Goal: Task Accomplishment & Management: Use online tool/utility

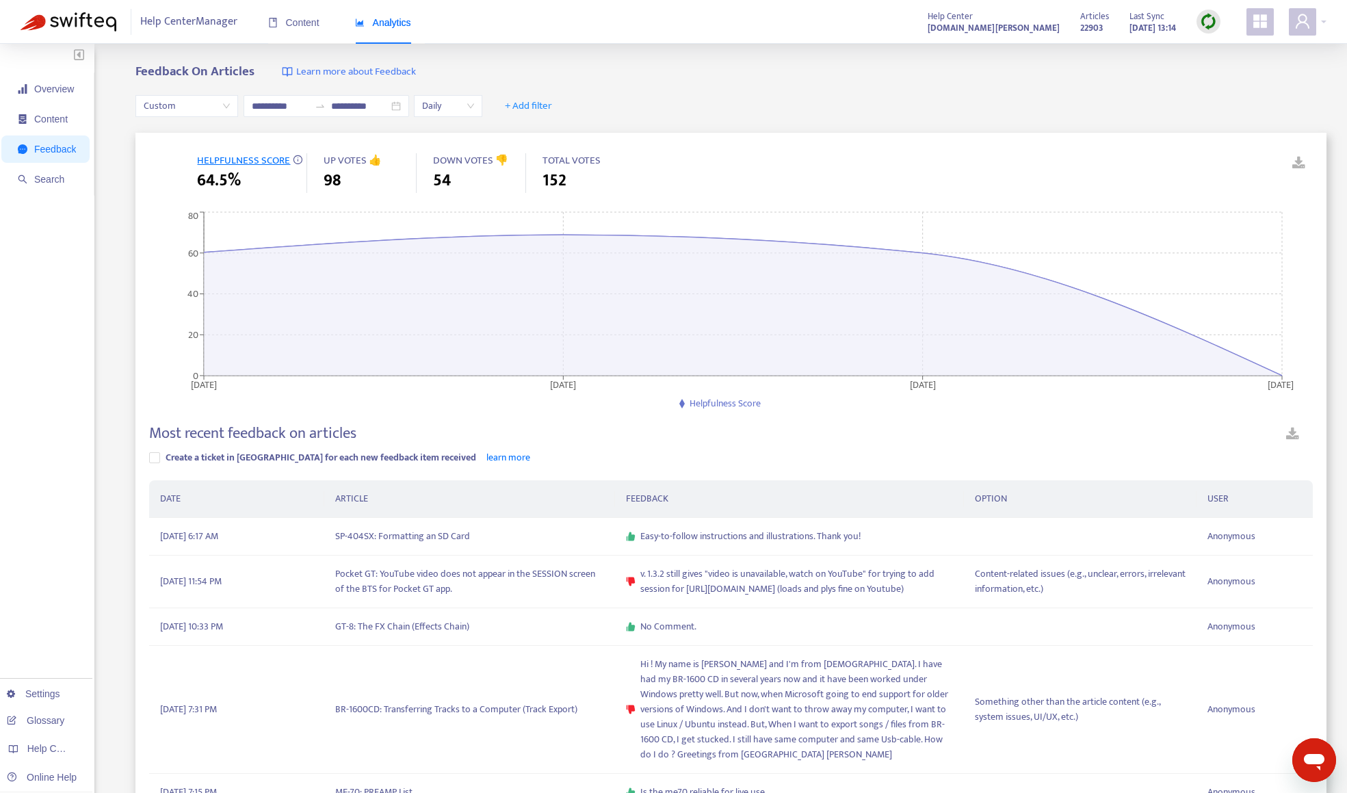
click at [1213, 24] on img at bounding box center [1208, 21] width 17 height 17
click at [1214, 49] on link "Quick Sync" at bounding box center [1237, 50] width 58 height 16
click at [196, 109] on span "Custom" at bounding box center [187, 106] width 86 height 21
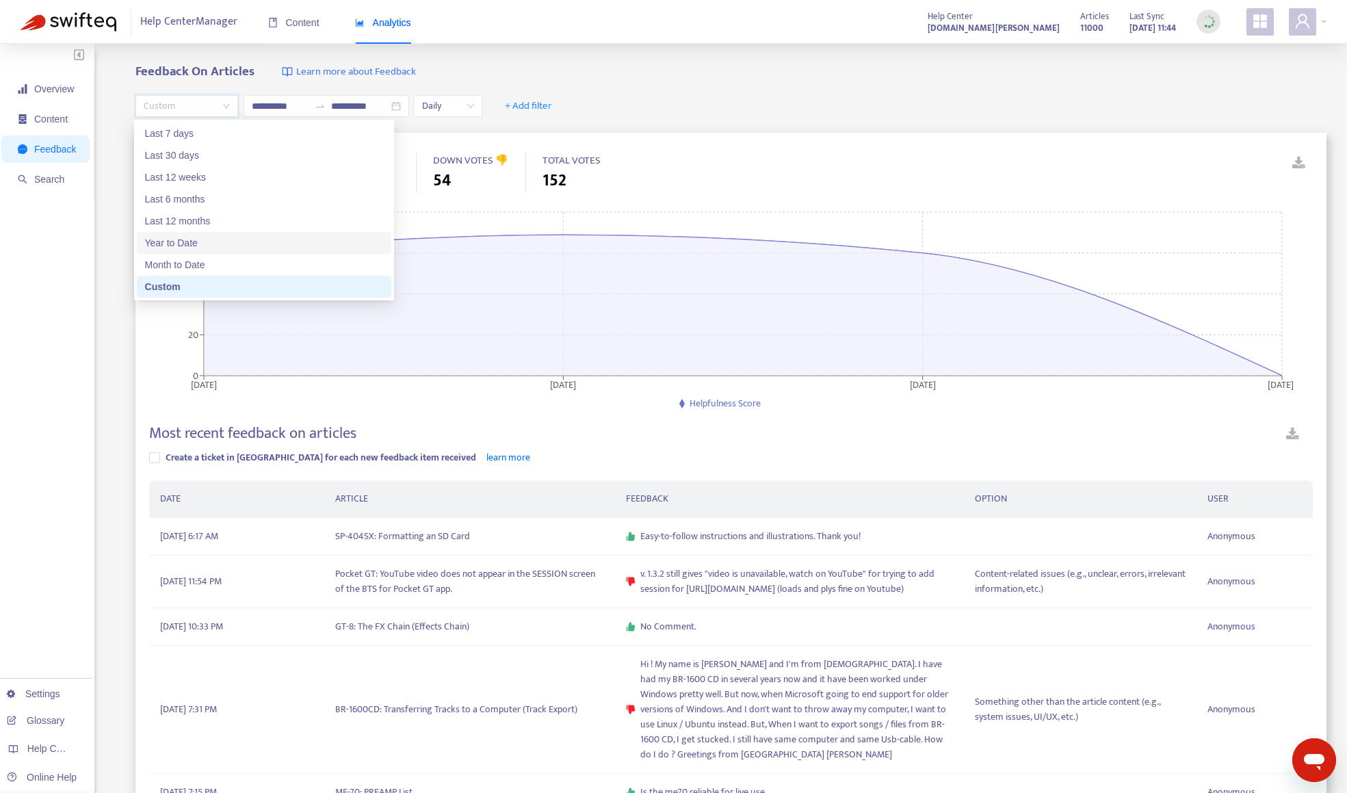
click at [196, 237] on div "Year to Date" at bounding box center [264, 242] width 238 height 15
type input "**********"
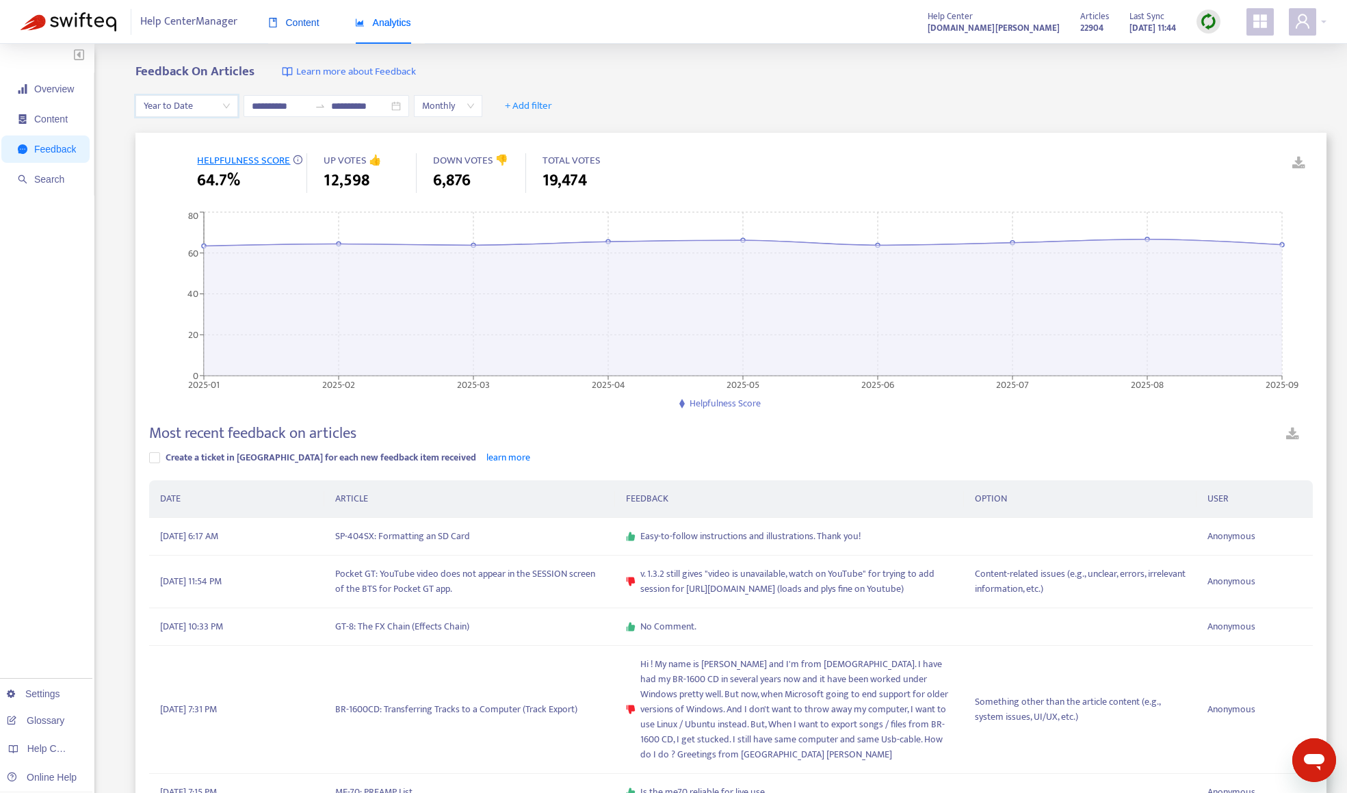
drag, startPoint x: 301, startPoint y: 26, endPoint x: 307, endPoint y: 34, distance: 9.7
click at [301, 26] on span "Content" at bounding box center [293, 22] width 51 height 11
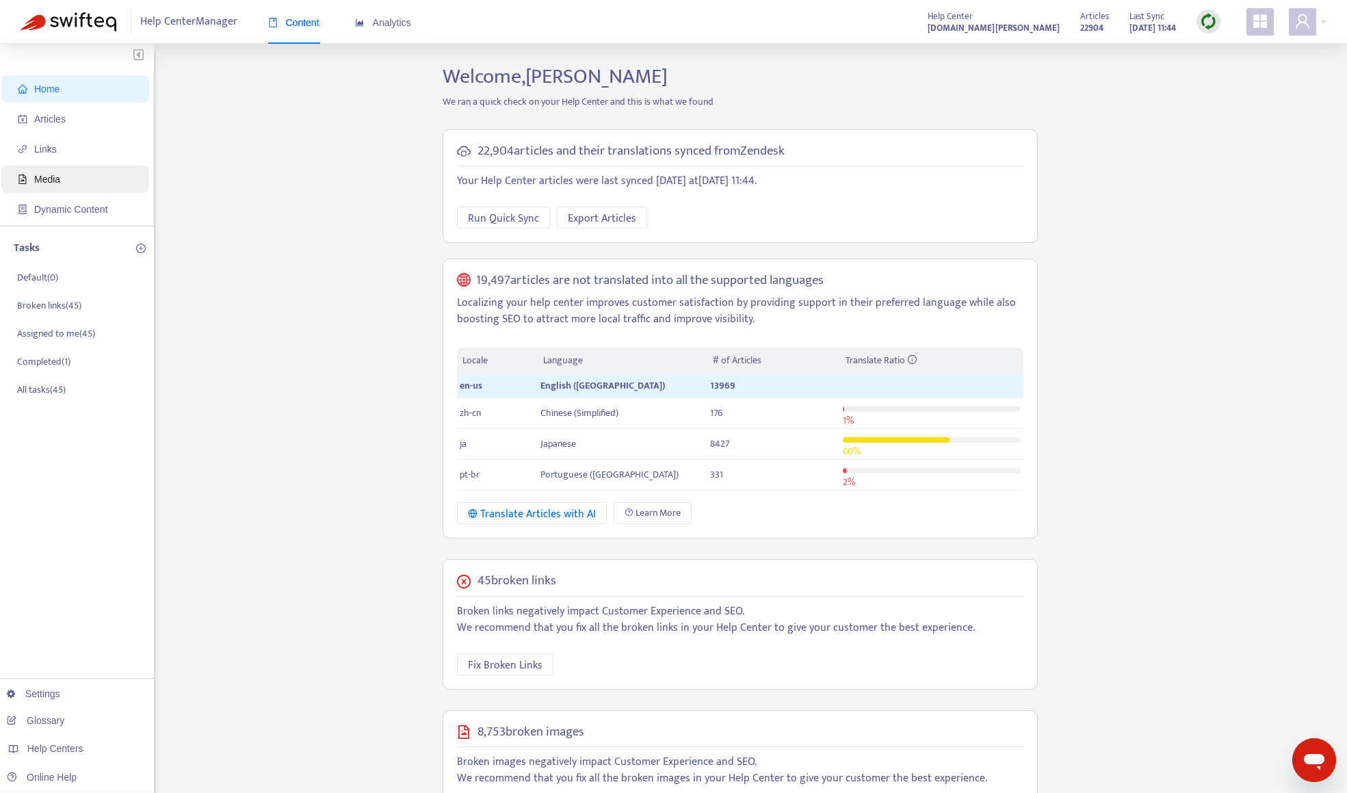
click at [36, 180] on span "Media" at bounding box center [47, 179] width 26 height 11
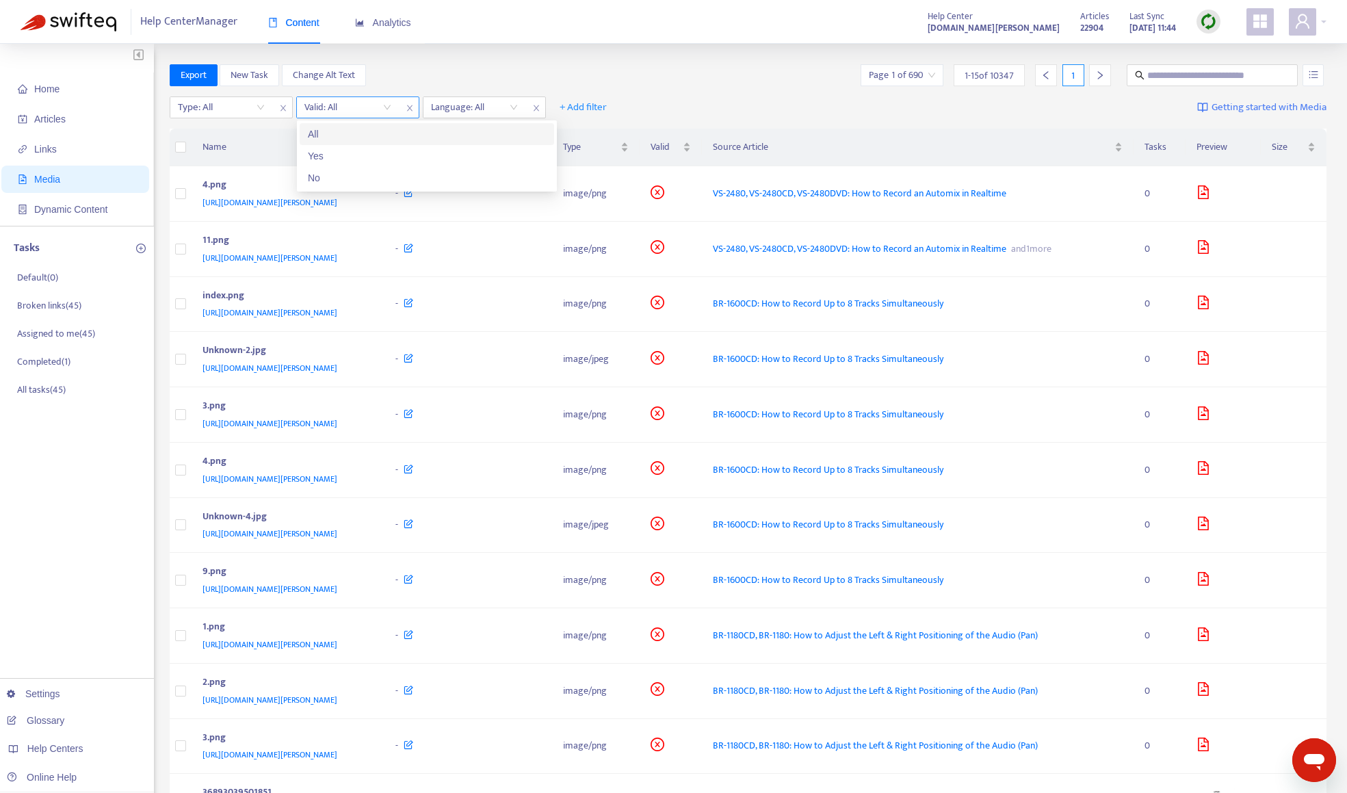
click at [355, 109] on input "search" at bounding box center [348, 107] width 87 height 21
click at [357, 179] on div "No" at bounding box center [427, 177] width 238 height 15
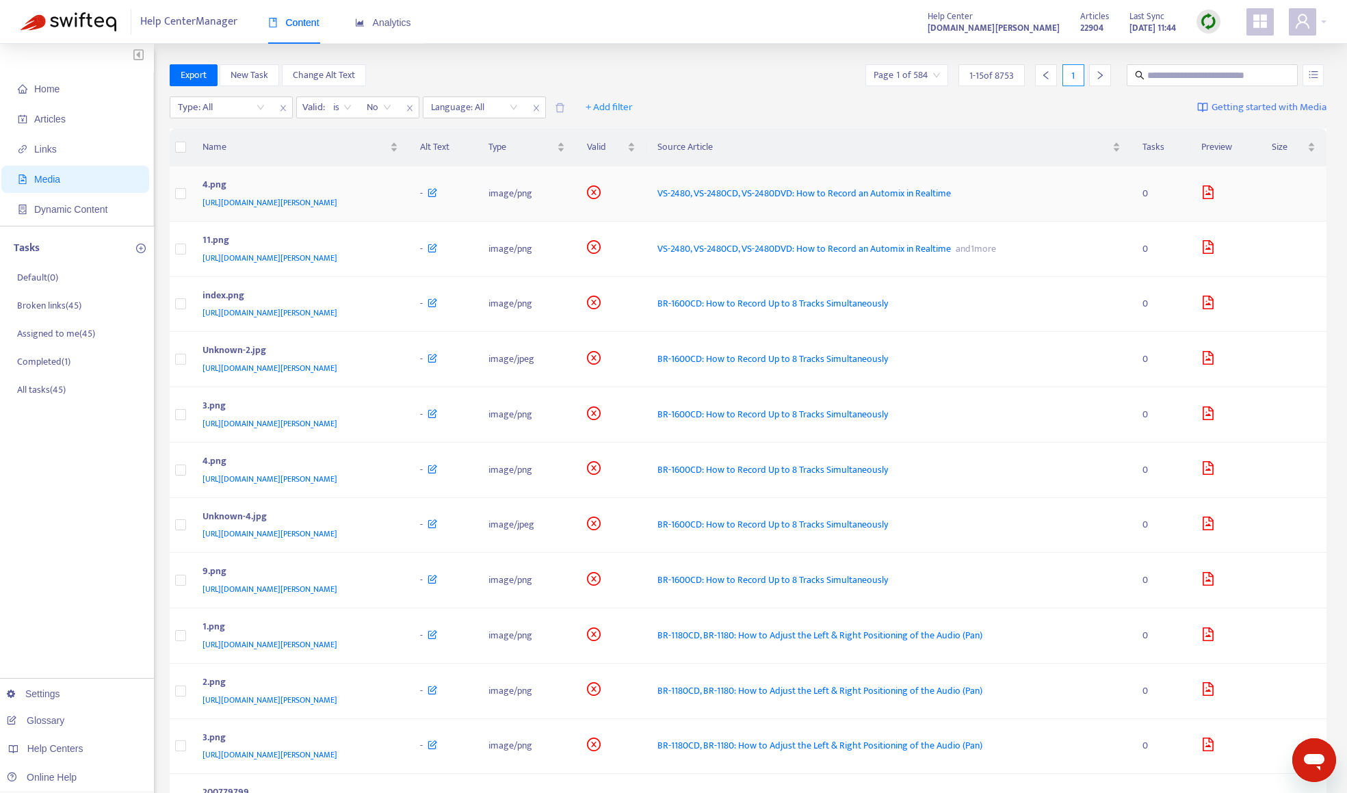
click at [393, 206] on div "[URL][DOMAIN_NAME][PERSON_NAME]" at bounding box center [298, 202] width 191 height 15
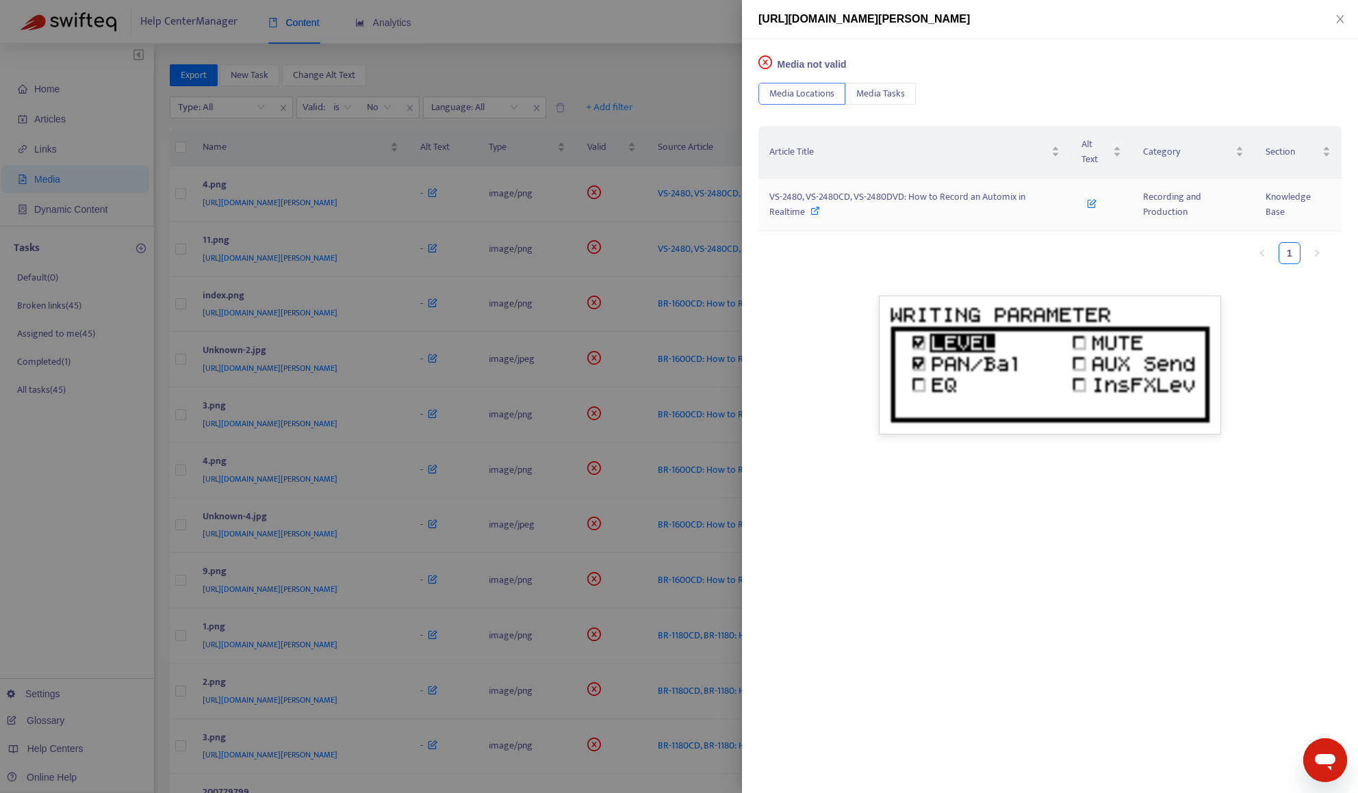
click at [864, 209] on div "VS-2480, VS-2480CD, VS-2480DVD: How to Record an Automix in Realtime" at bounding box center [914, 205] width 290 height 30
click at [654, 67] on div at bounding box center [679, 396] width 1358 height 793
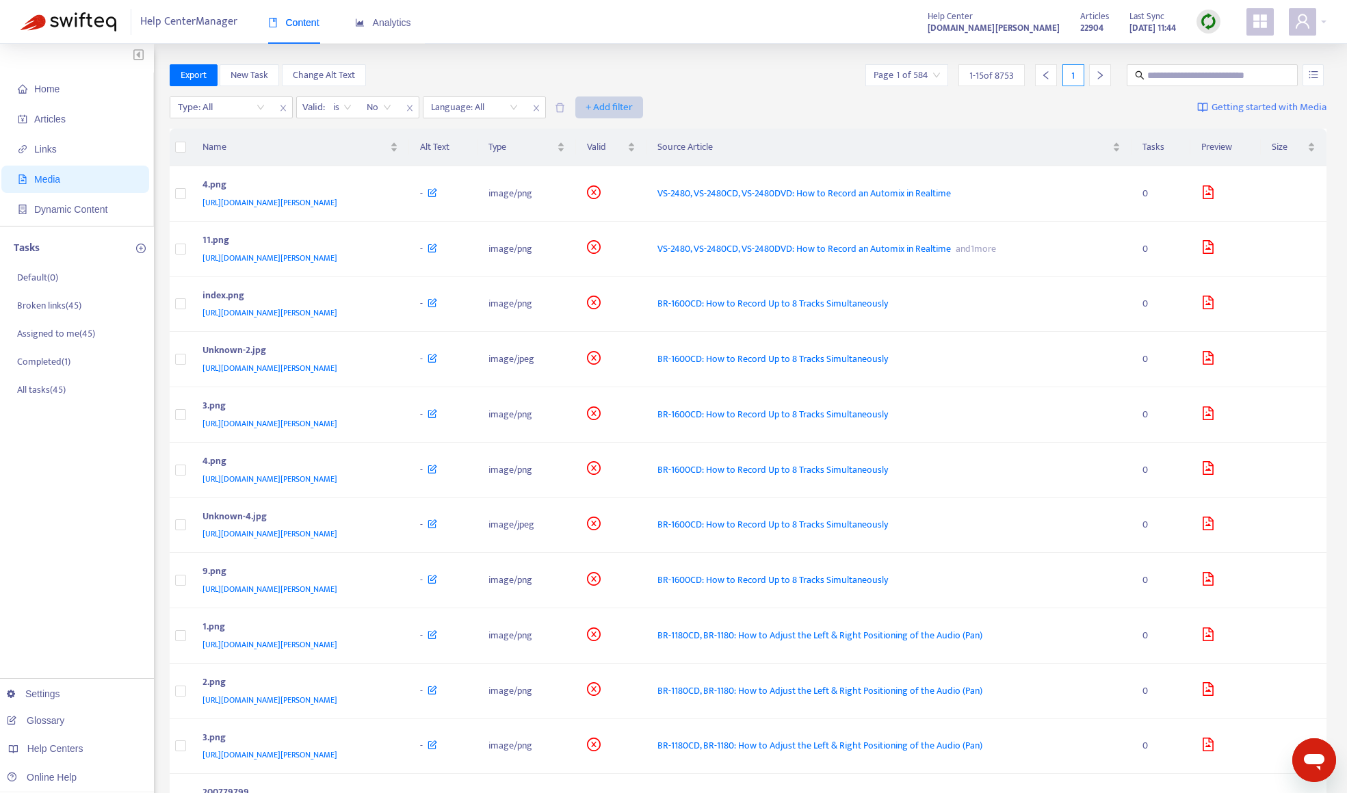
click at [609, 111] on span "+ Add filter" at bounding box center [609, 107] width 47 height 16
click at [609, 78] on div "Export New Task Change Alt Text Page 1 of 584 1 - 15 of 8753 1" at bounding box center [749, 75] width 1158 height 22
click at [272, 107] on div "Type: All" at bounding box center [221, 107] width 102 height 21
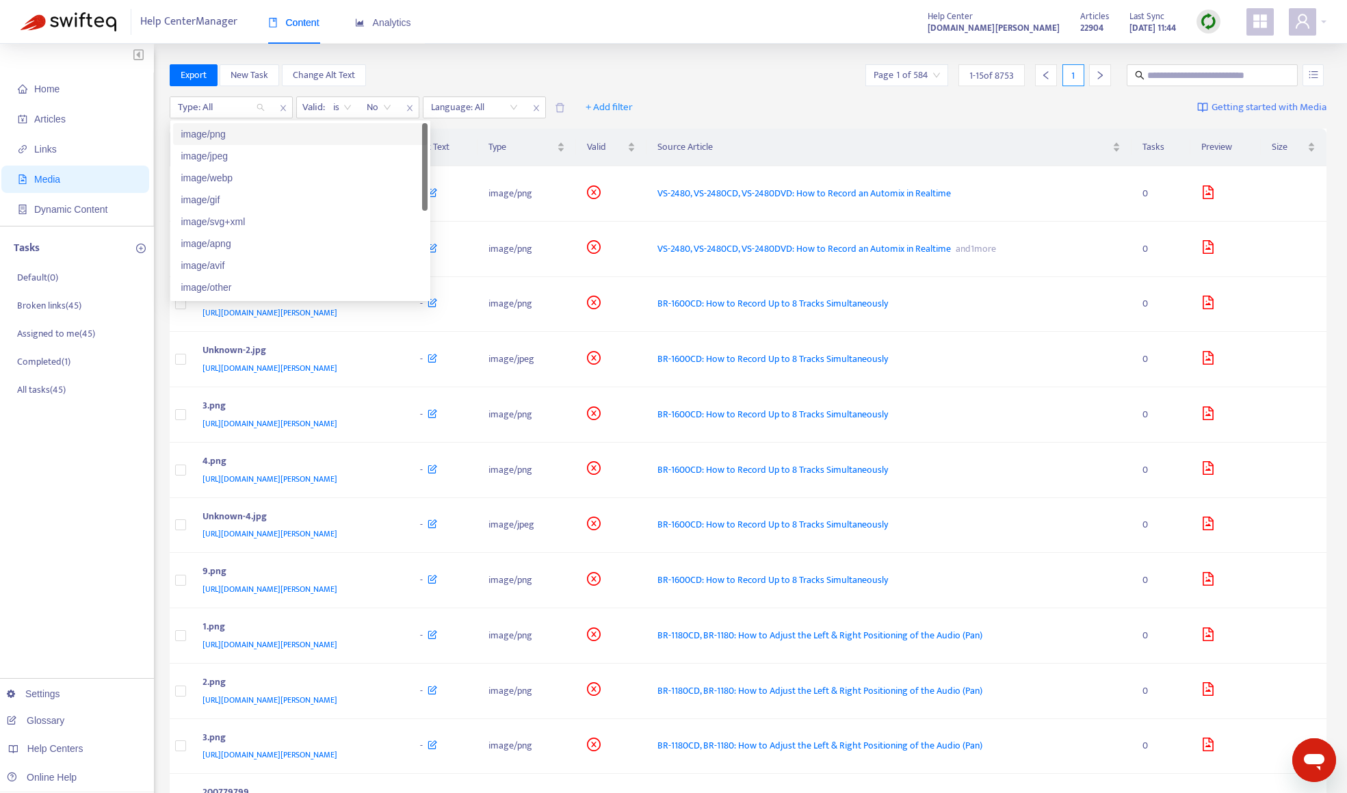
click at [415, 57] on div "Home Articles Links Media Dynamic Content Tasks Default ( 0 ) Broken links ( 45…" at bounding box center [673, 558] width 1347 height 1028
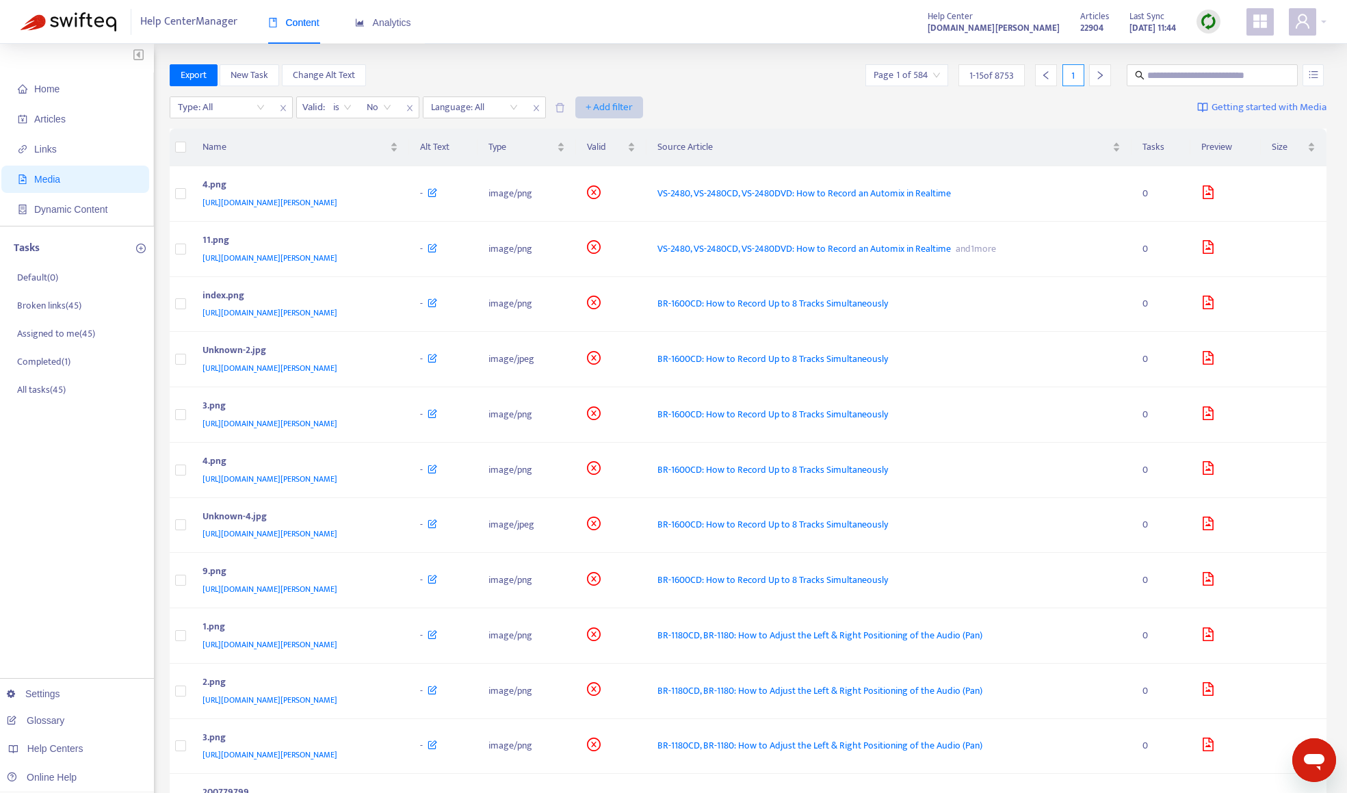
click at [592, 104] on span "+ Add filter" at bounding box center [609, 107] width 47 height 16
drag, startPoint x: 725, startPoint y: 88, endPoint x: 735, endPoint y: 80, distance: 12.2
click at [725, 87] on div "Export New Task Change Alt Text Page 1 of 584 1 - 15 of 8753 1" at bounding box center [749, 77] width 1158 height 27
click at [104, 148] on span "Links" at bounding box center [78, 149] width 120 height 27
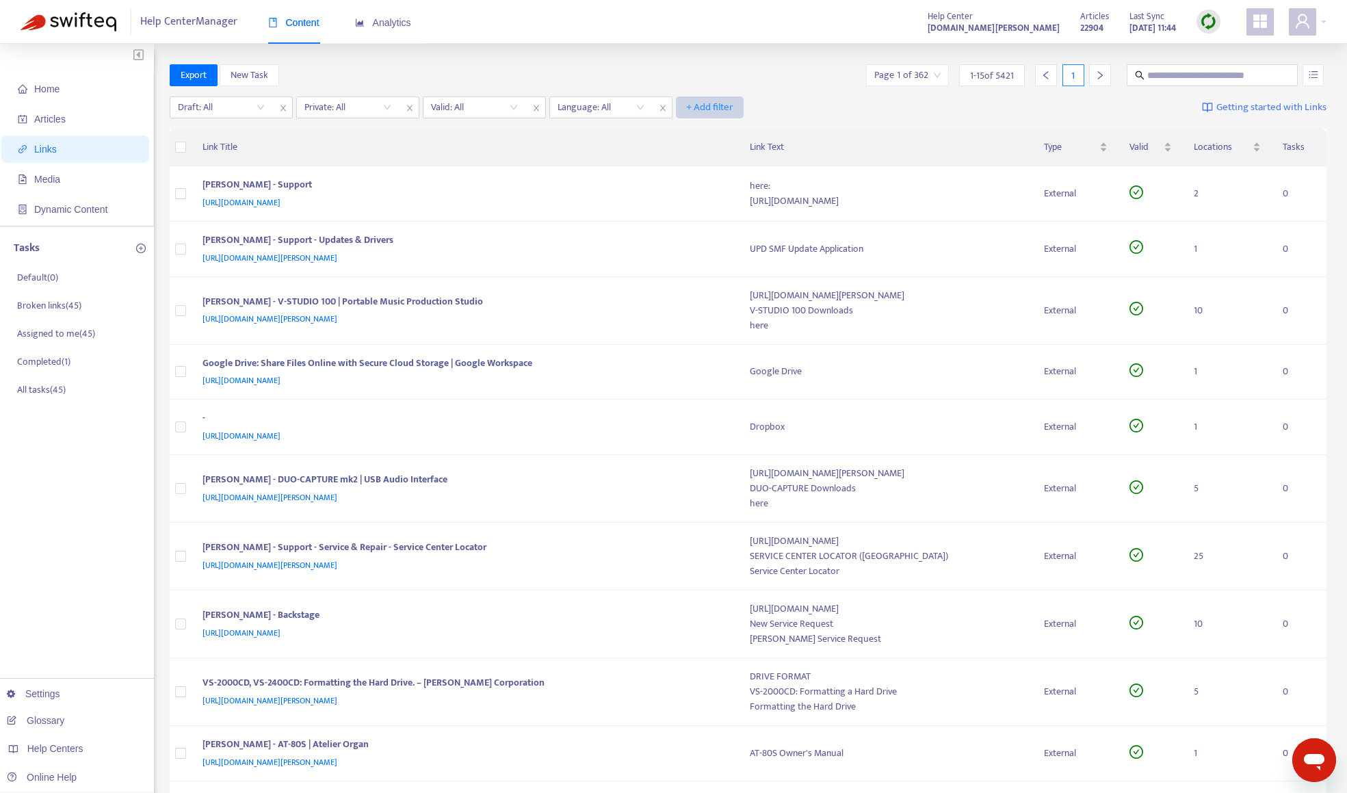
click at [719, 103] on span "+ Add filter" at bounding box center [709, 107] width 47 height 16
click at [72, 179] on span "Media" at bounding box center [78, 179] width 120 height 27
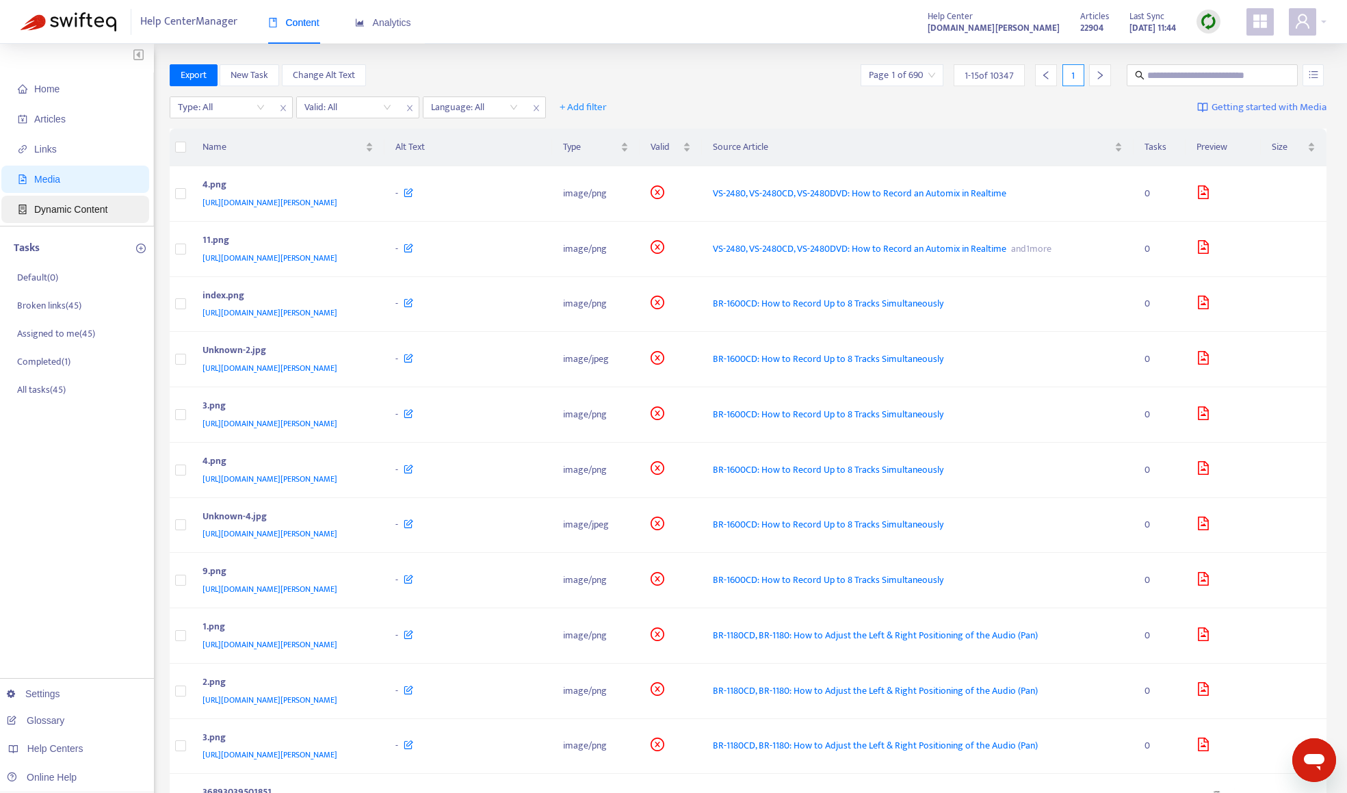
click at [72, 213] on span "Dynamic Content" at bounding box center [70, 209] width 73 height 11
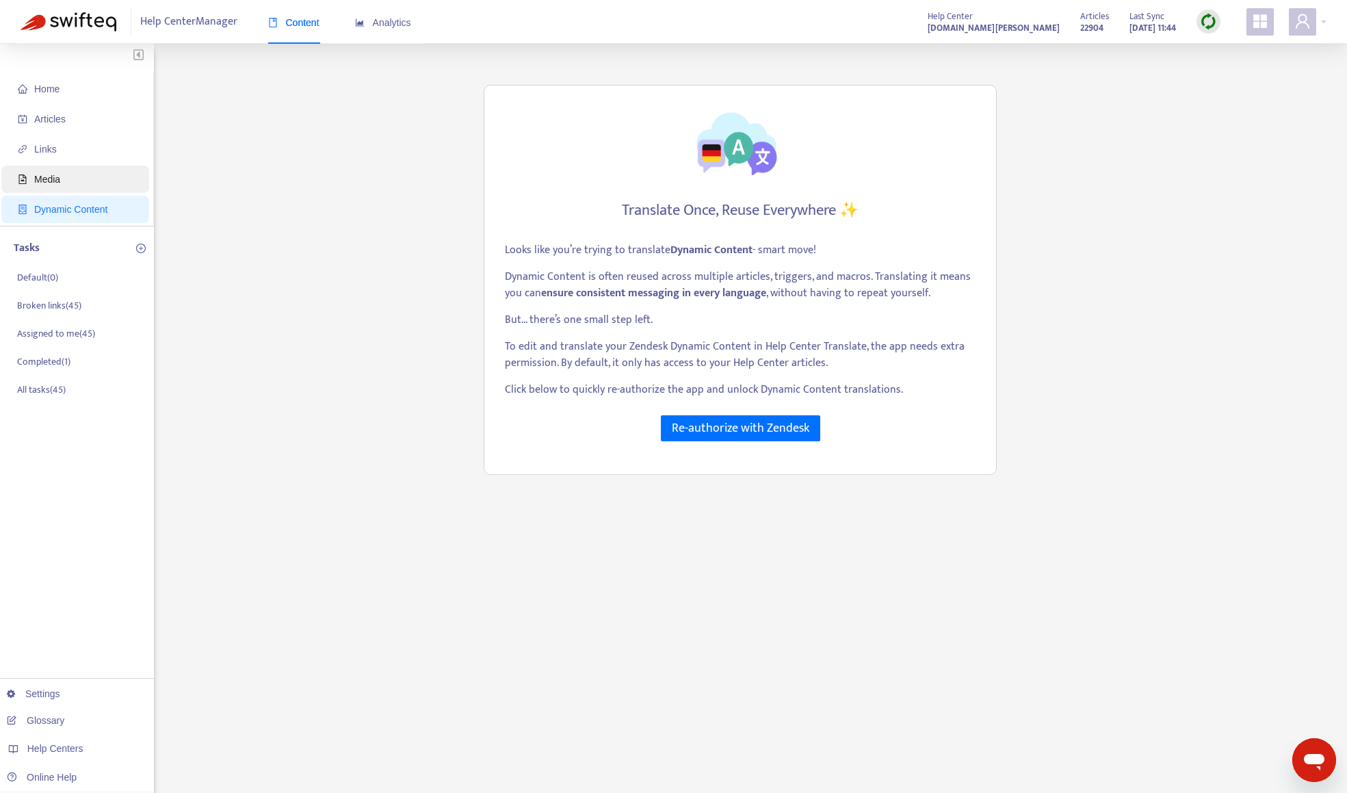
click at [66, 181] on span "Media" at bounding box center [78, 179] width 120 height 27
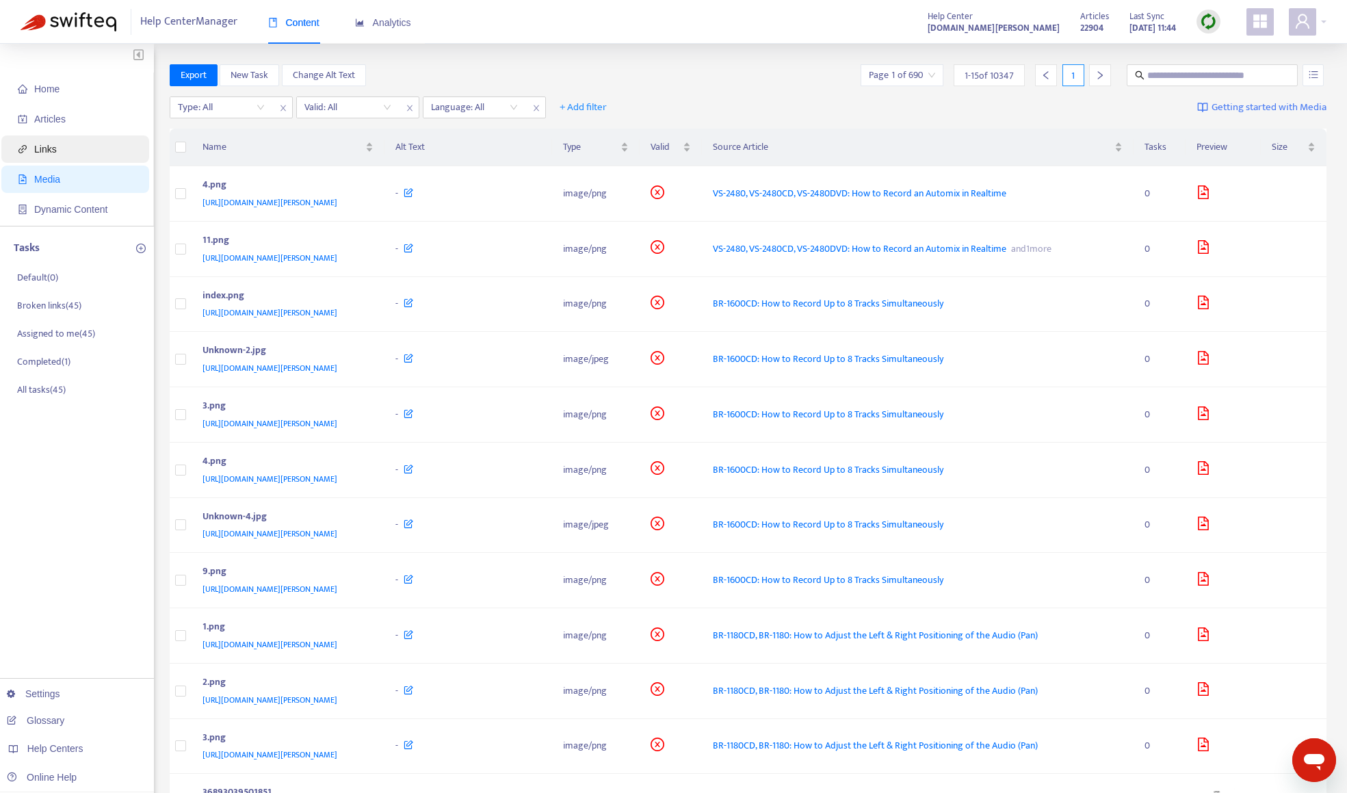
click at [66, 153] on span "Links" at bounding box center [78, 149] width 120 height 27
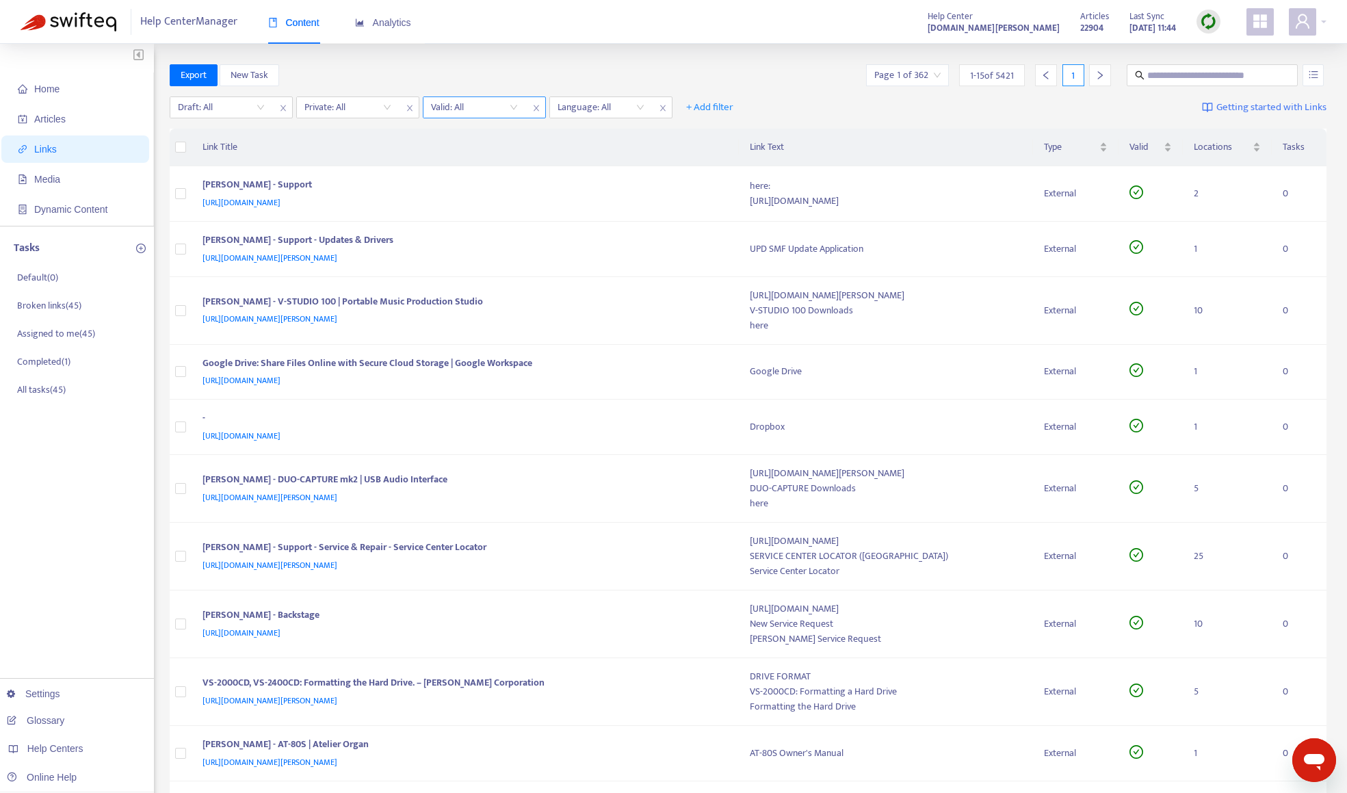
click at [468, 103] on input "search" at bounding box center [474, 107] width 87 height 21
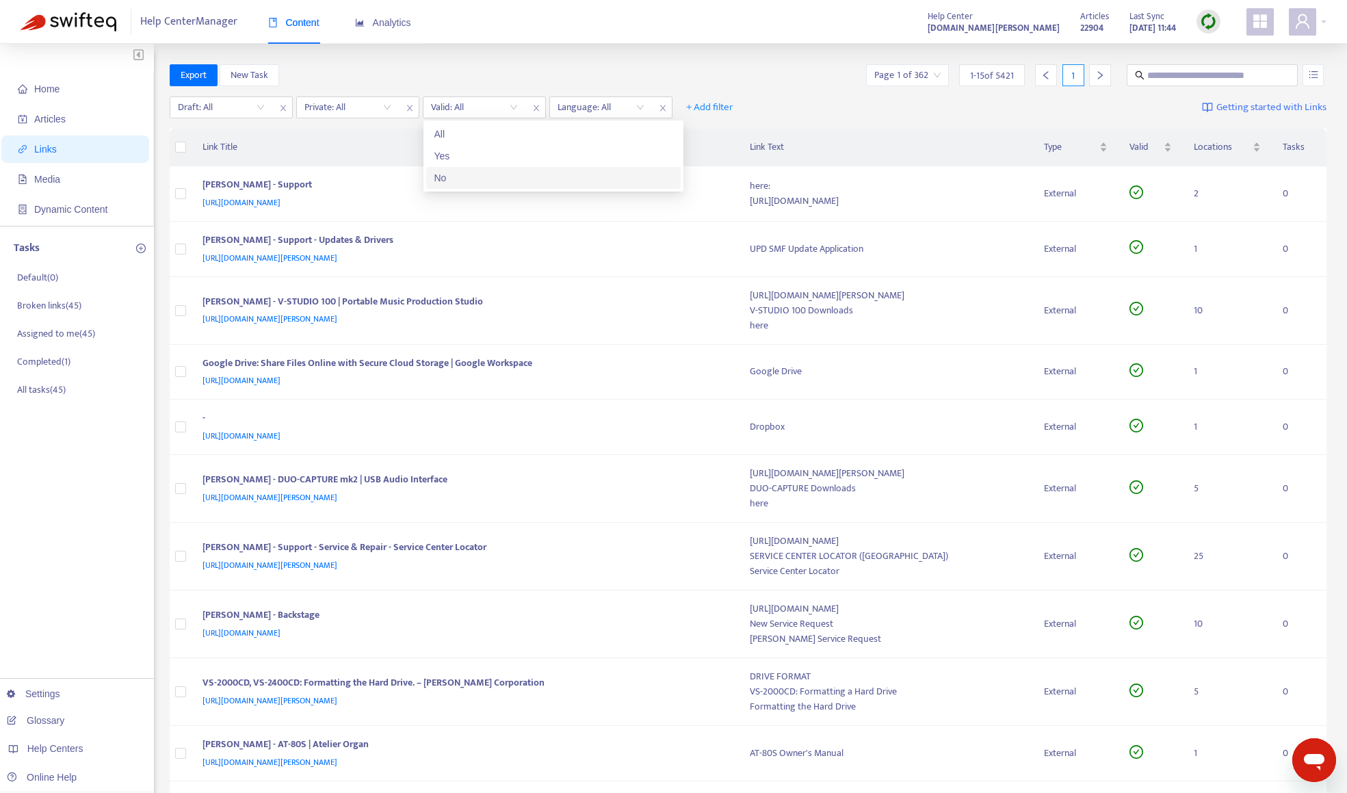
click at [463, 183] on div "No" at bounding box center [554, 177] width 238 height 15
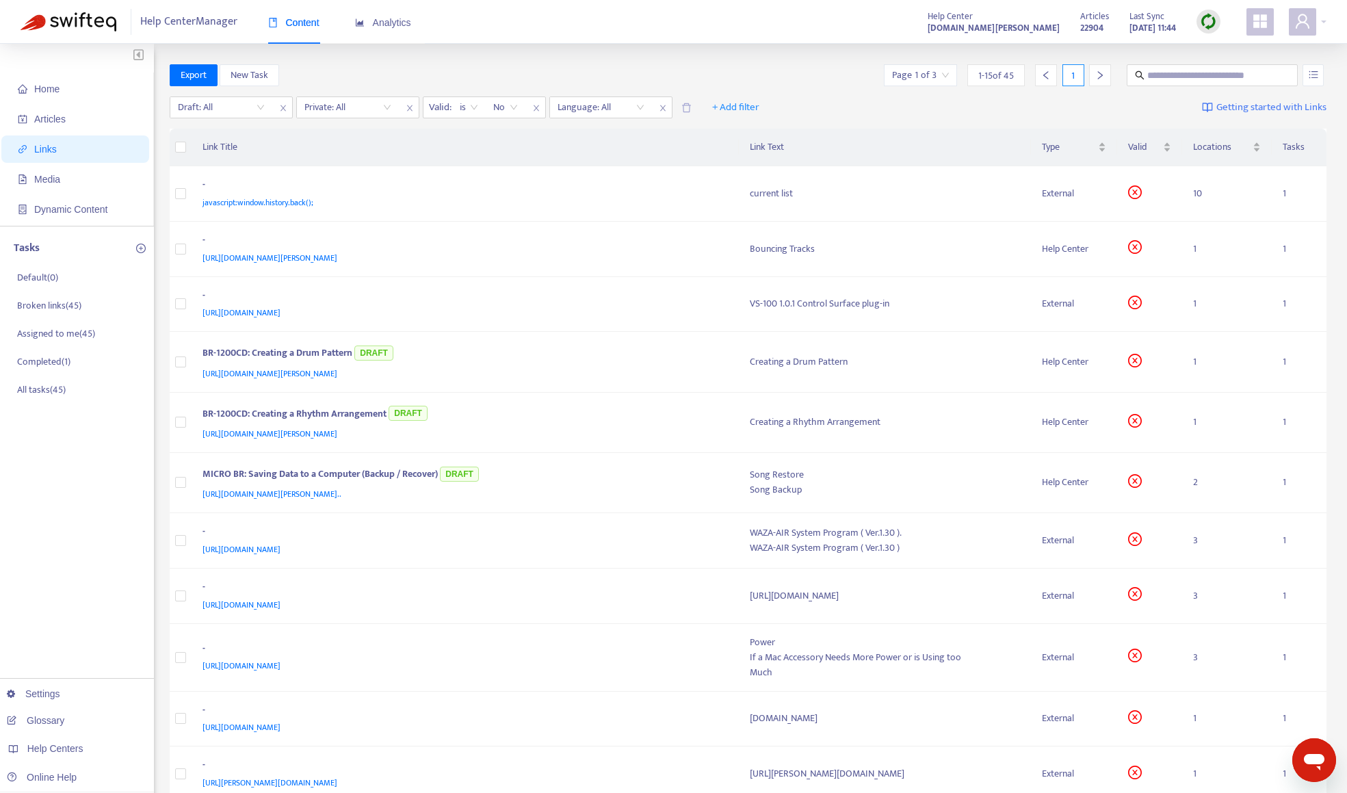
click at [558, 76] on div "Export New Task Page 1 of 3 1 - 15 of 45 1" at bounding box center [749, 75] width 1158 height 22
click at [357, 105] on input "search" at bounding box center [348, 107] width 87 height 21
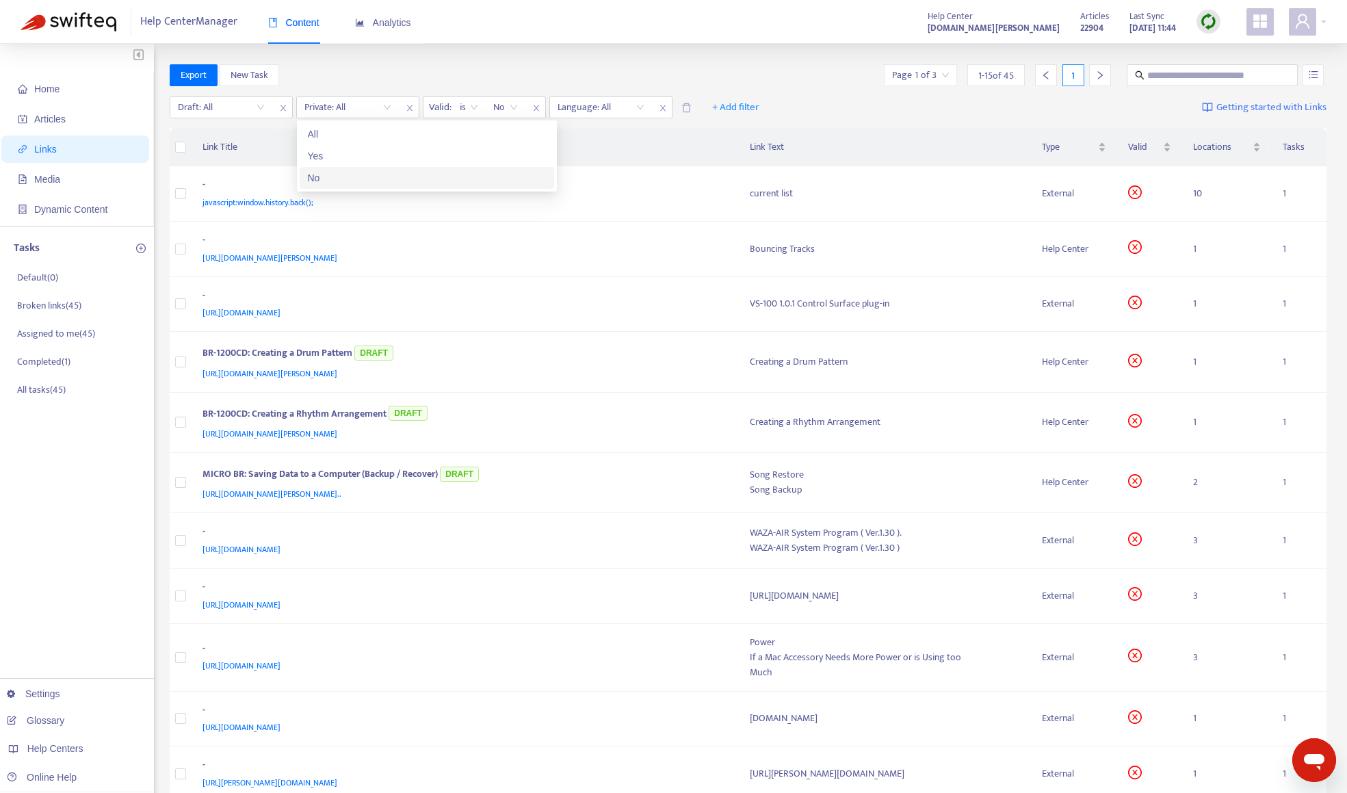
click at [360, 179] on div "No" at bounding box center [427, 177] width 238 height 15
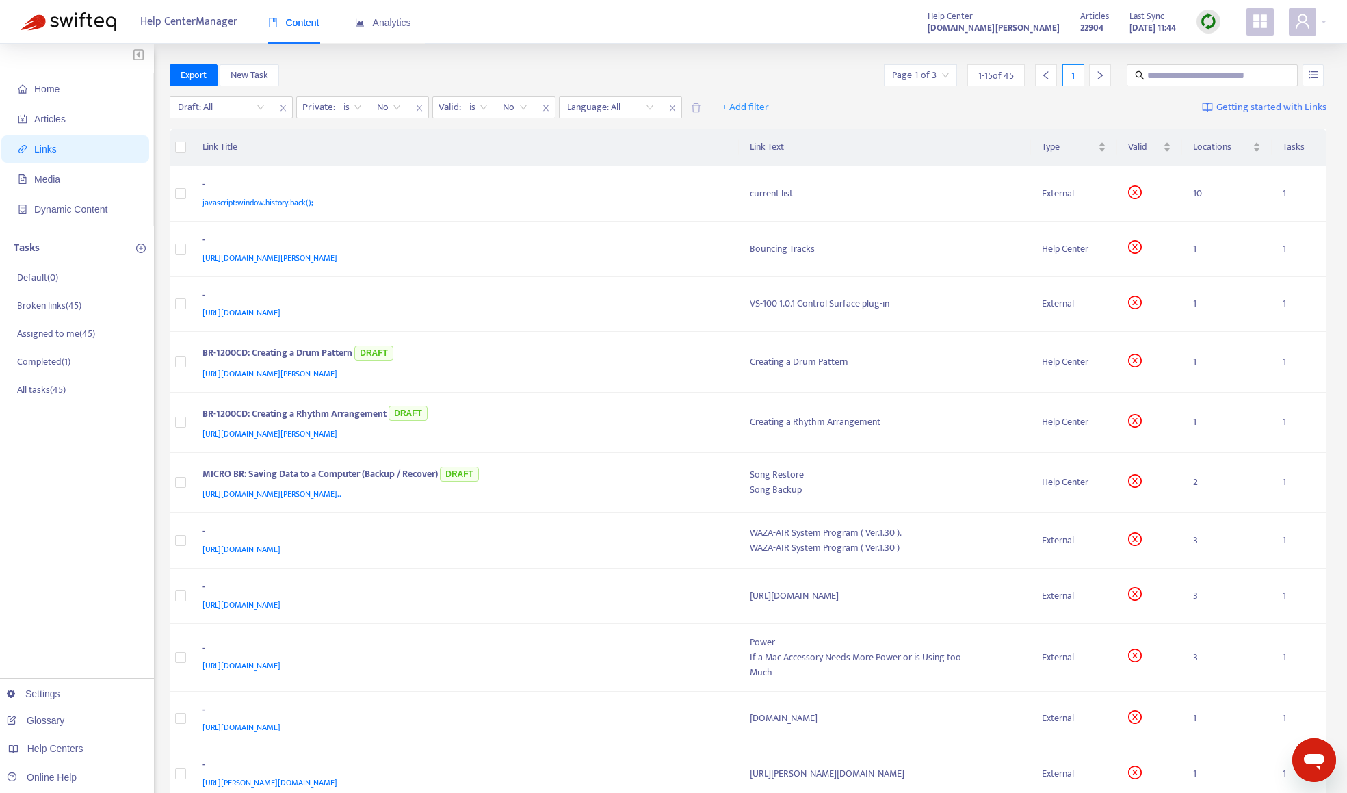
click at [370, 74] on div "Export New Task Page 1 of 3 1 - 15 of 45 1" at bounding box center [749, 75] width 1158 height 22
click at [931, 77] on input "search" at bounding box center [920, 75] width 57 height 21
click at [1066, 144] on span "15" at bounding box center [1075, 146] width 86 height 21
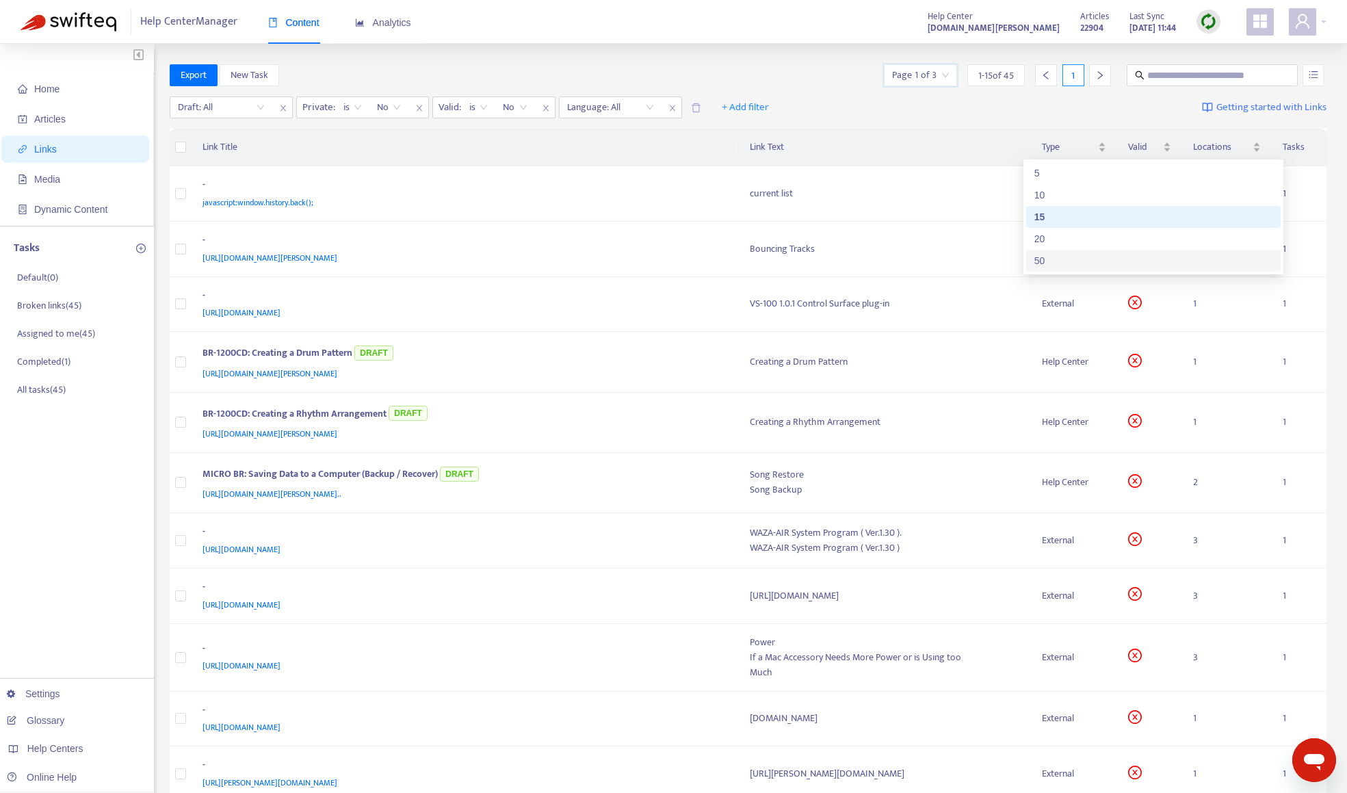
click at [1066, 259] on div "50" at bounding box center [1154, 260] width 238 height 15
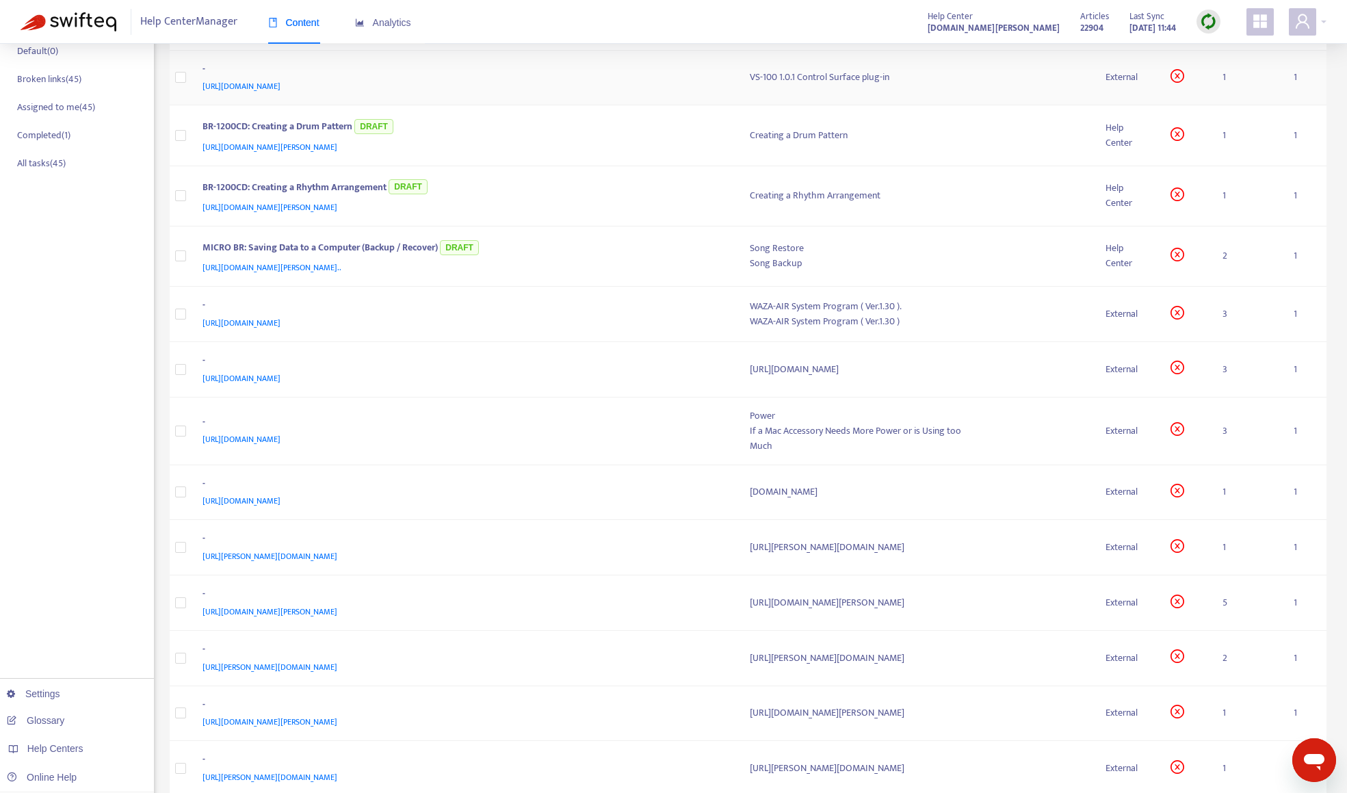
scroll to position [274, 0]
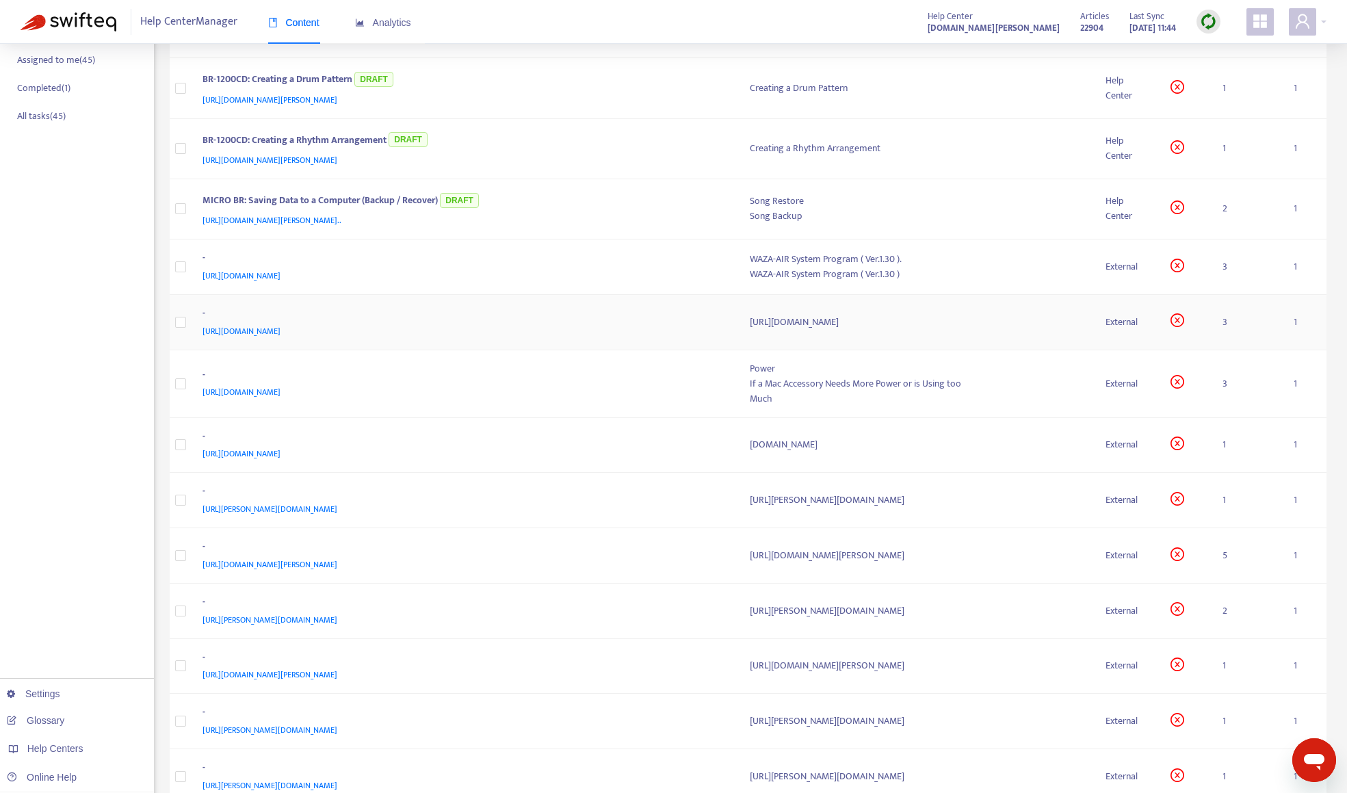
click at [541, 333] on div "[URL][DOMAIN_NAME]" at bounding box center [463, 331] width 521 height 15
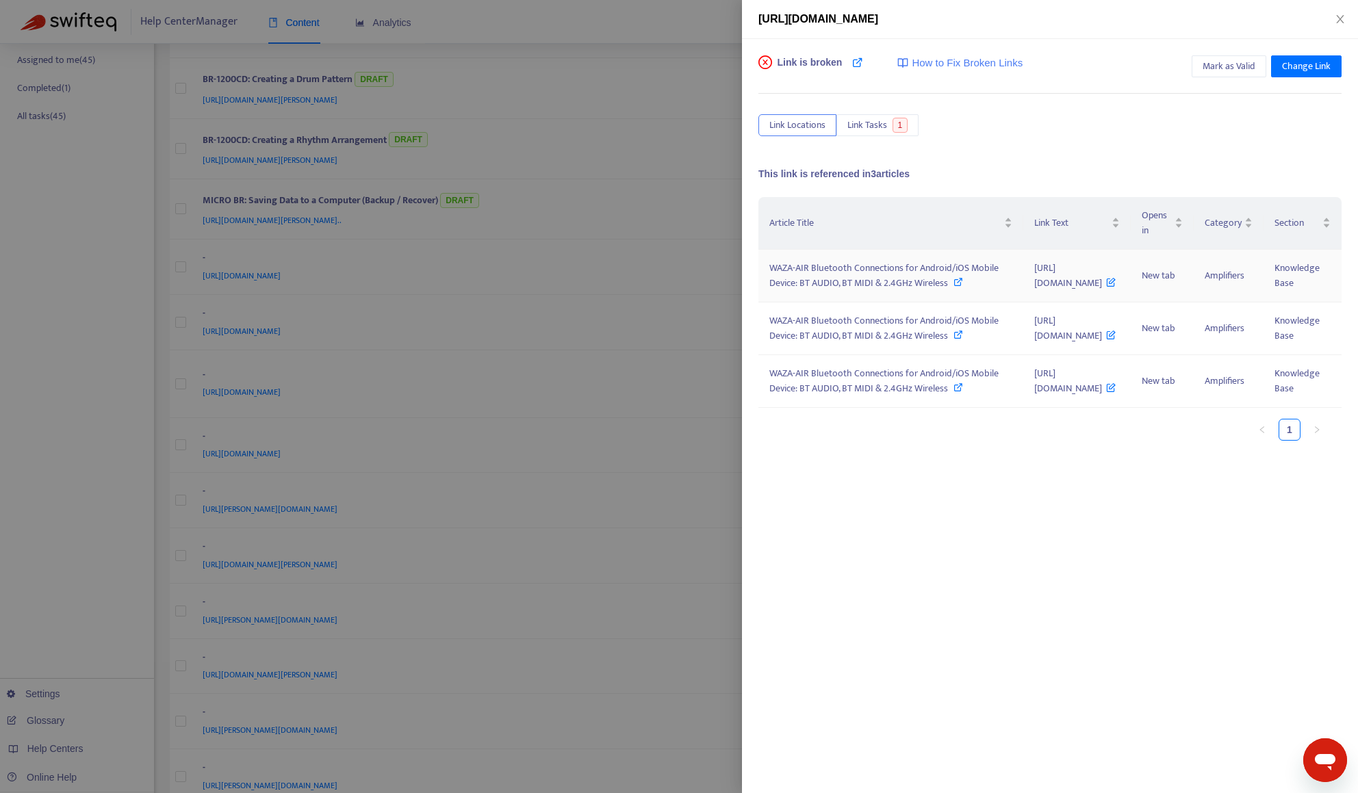
click at [861, 291] on span "WAZA-AIR Bluetooth Connections for Android/iOS Mobile Device: BT AUDIO, BT MIDI…" at bounding box center [883, 275] width 229 height 31
click at [103, 279] on div at bounding box center [679, 396] width 1358 height 793
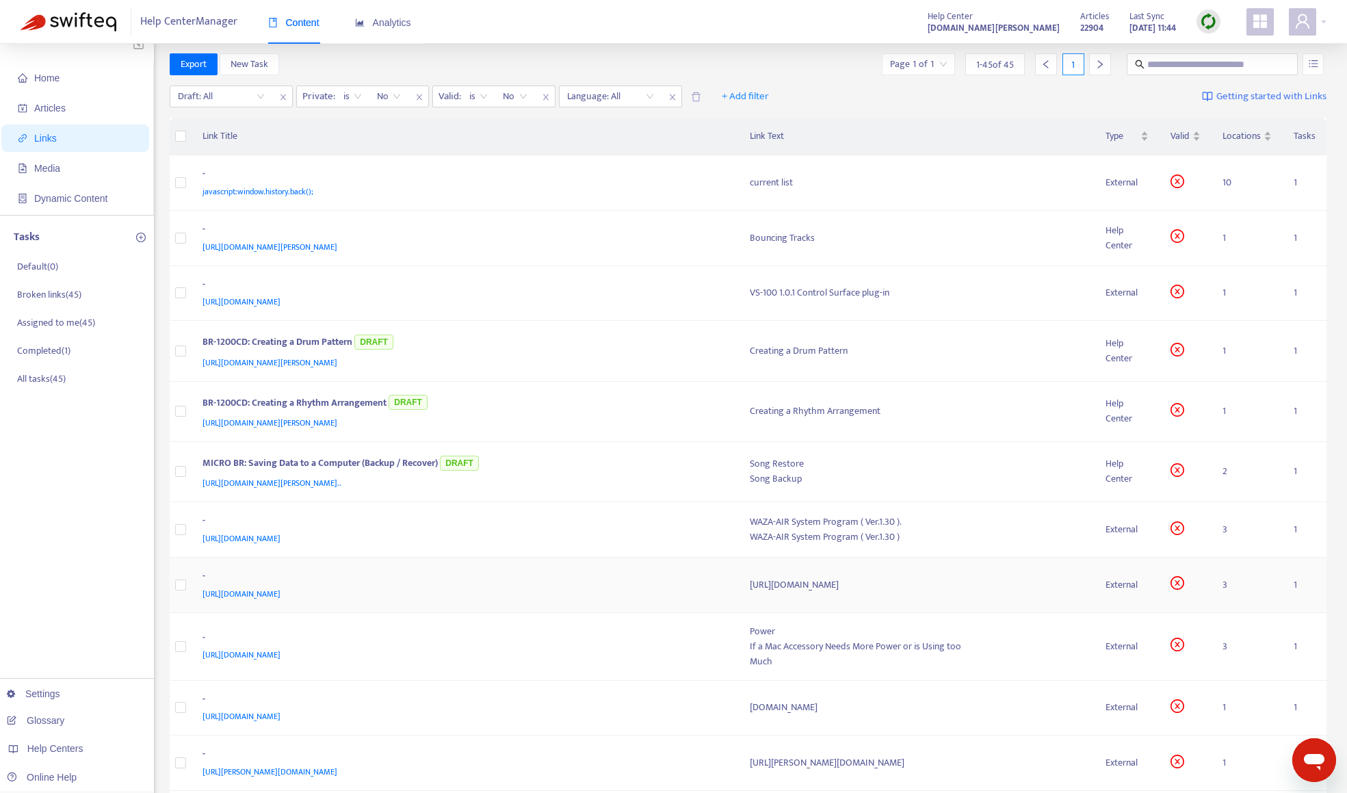
scroll to position [0, 0]
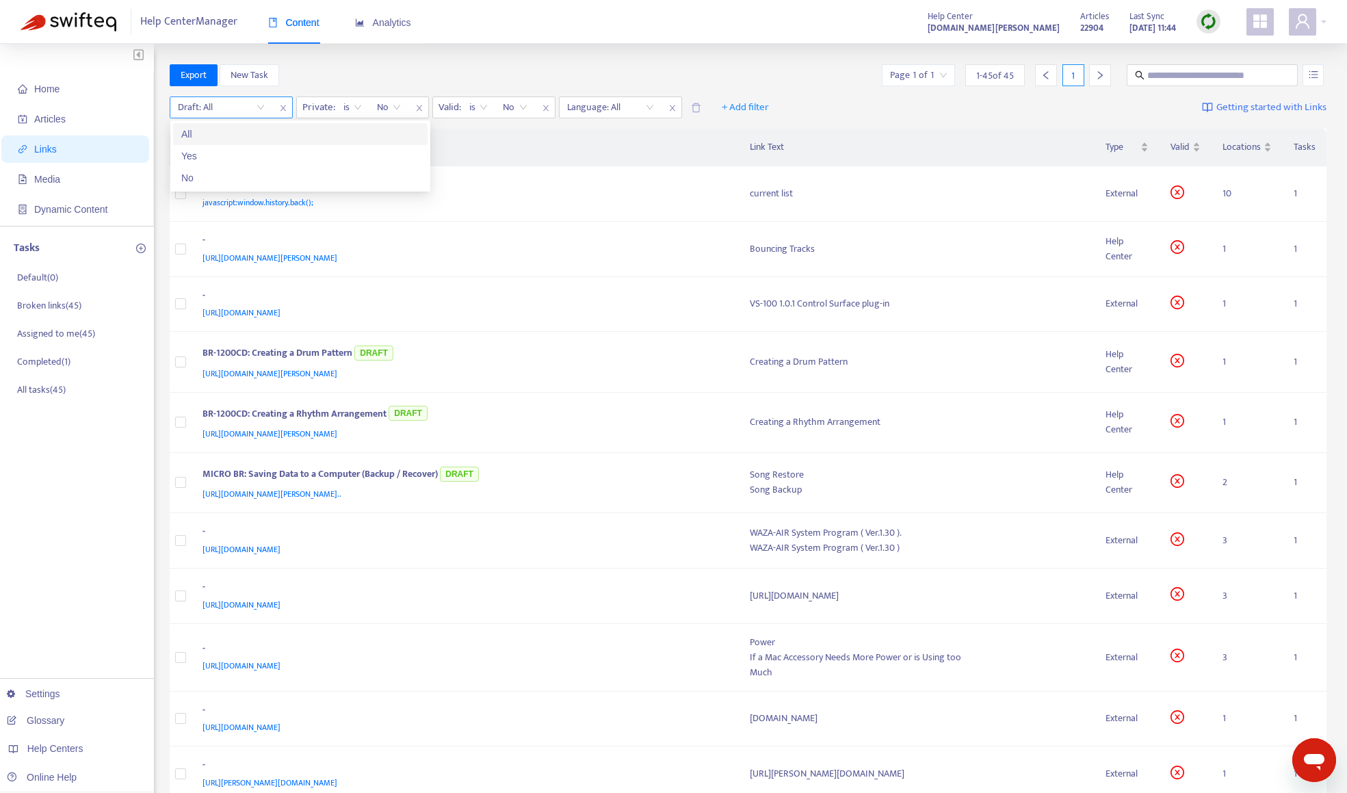
click at [239, 106] on input "search" at bounding box center [221, 107] width 87 height 21
click at [238, 175] on div "No" at bounding box center [300, 177] width 238 height 15
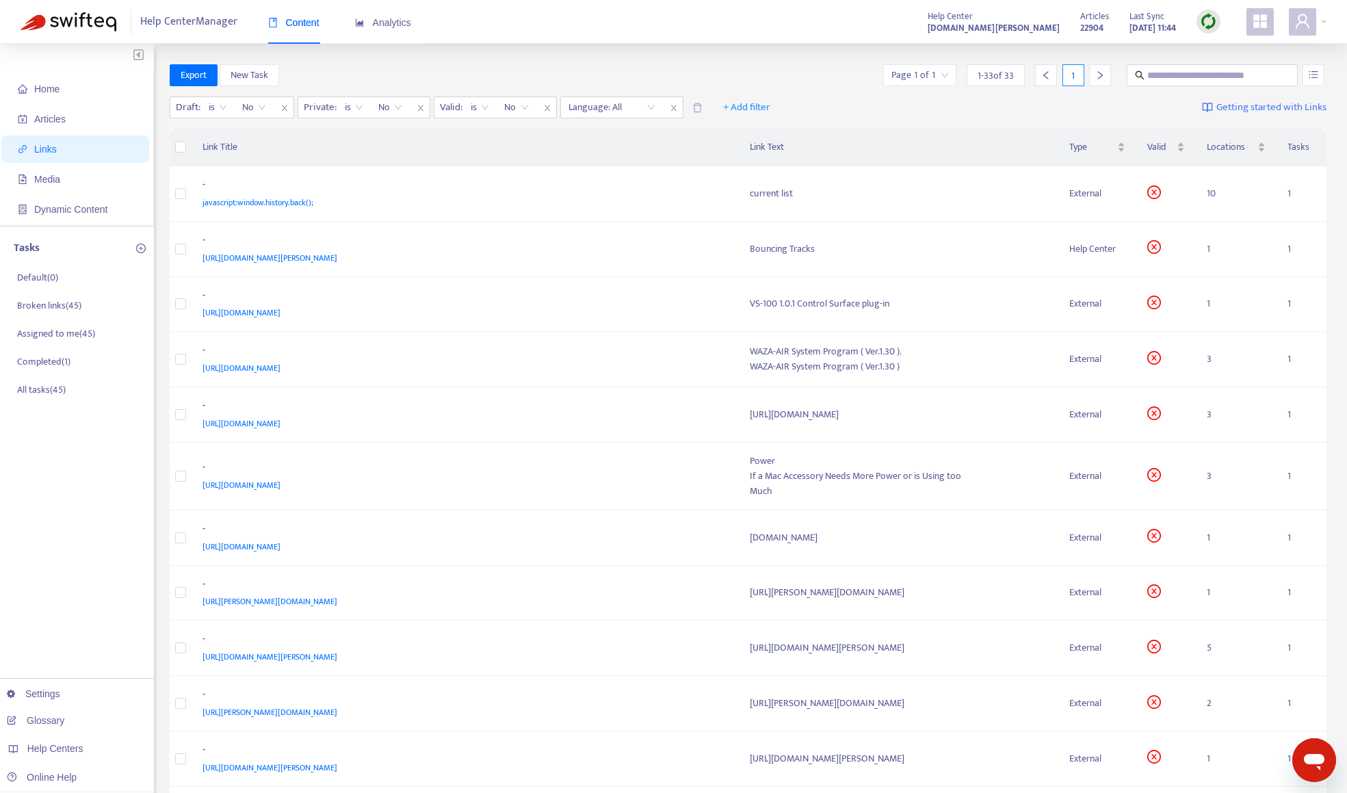
click at [425, 68] on div "Export New Task Page 1 of 1 1 - 33 of 33 1" at bounding box center [749, 75] width 1158 height 22
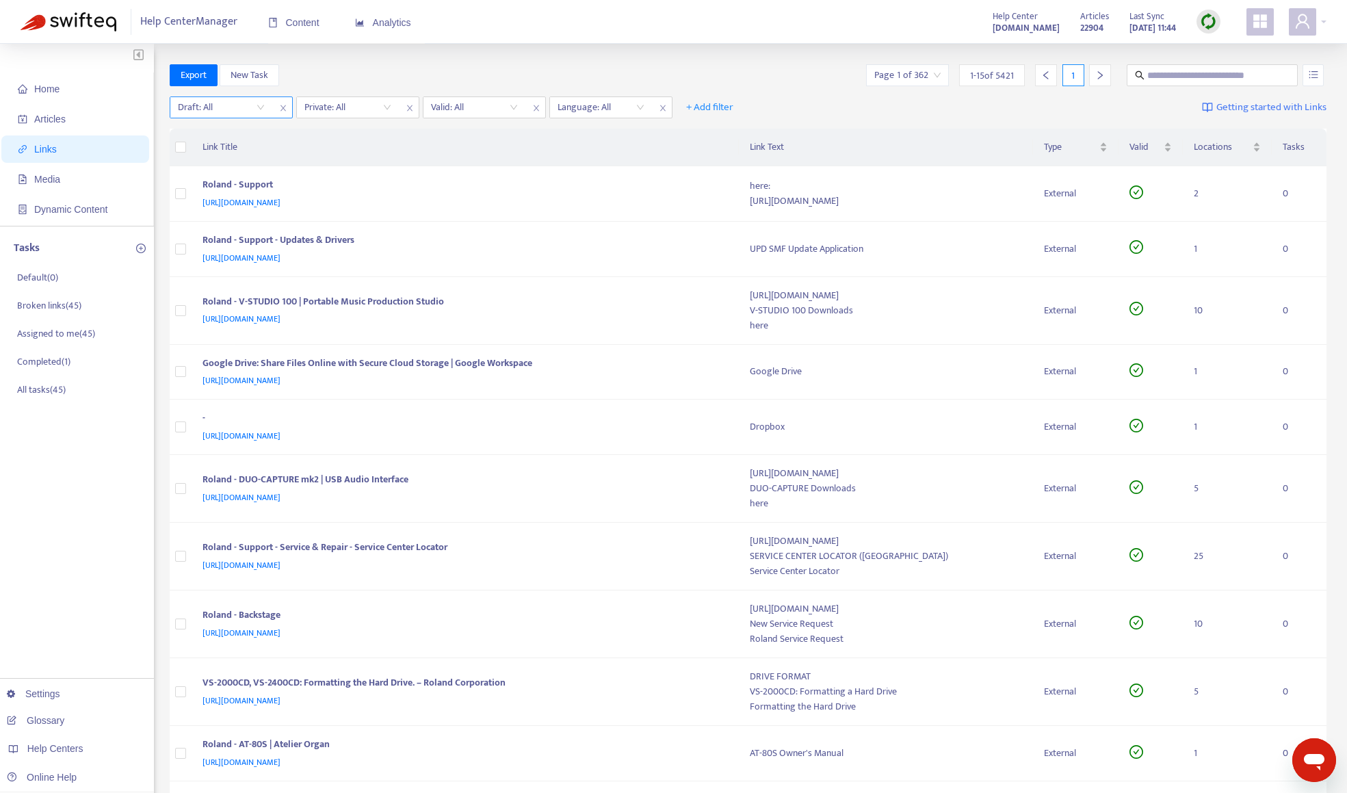
click at [194, 106] on input "search" at bounding box center [221, 107] width 87 height 21
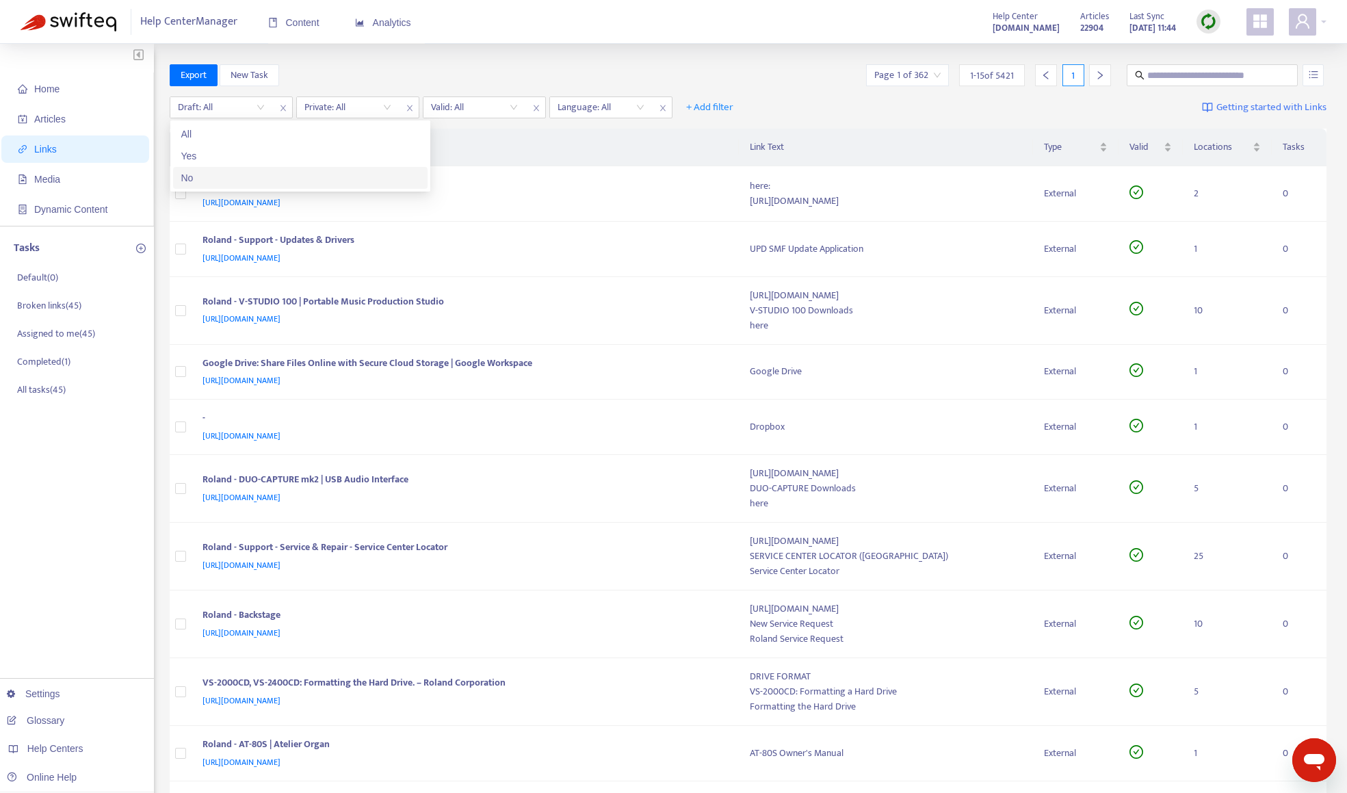
click at [220, 179] on div "No" at bounding box center [300, 177] width 238 height 15
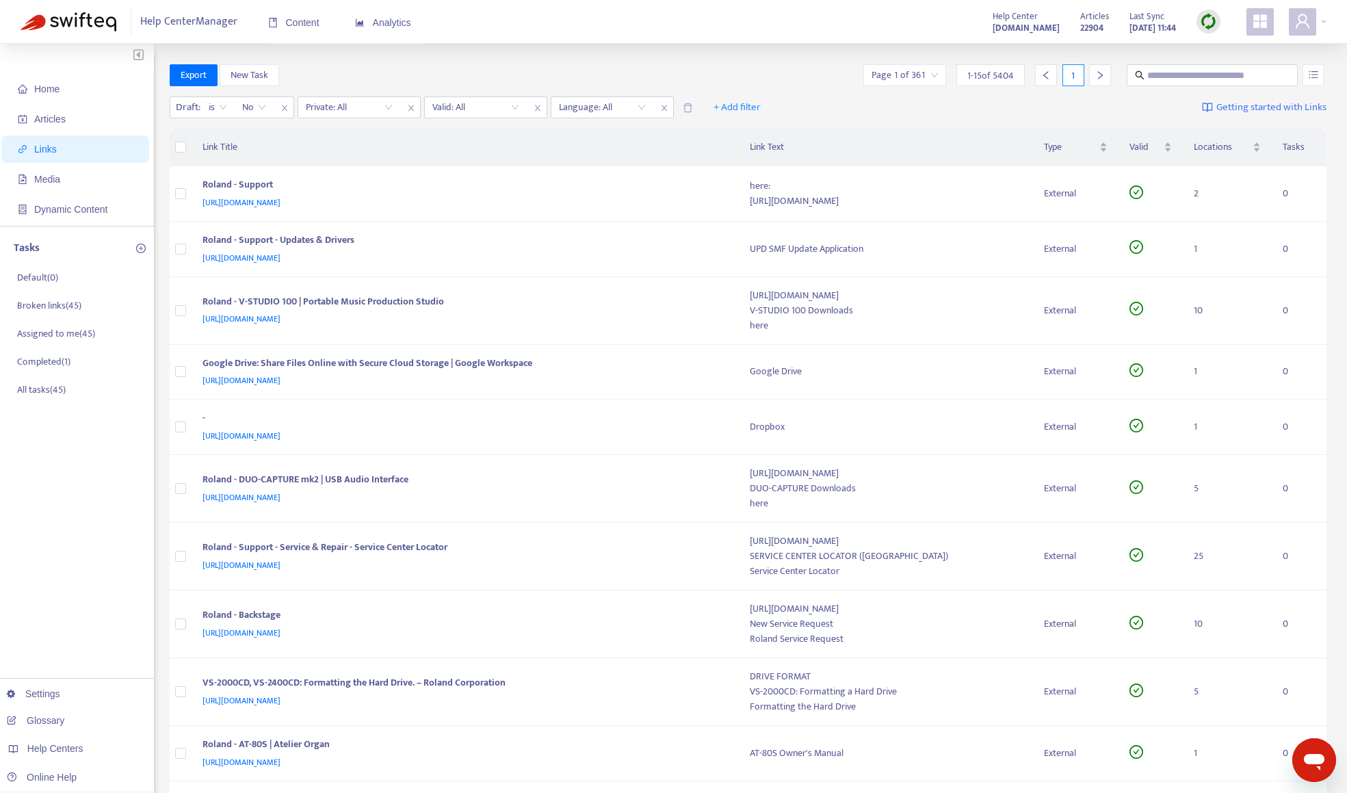
click at [354, 70] on div "Export New Task Page 1 of 361 1 - 15 of 5404 1" at bounding box center [749, 75] width 1158 height 22
click at [354, 112] on input "search" at bounding box center [349, 107] width 87 height 21
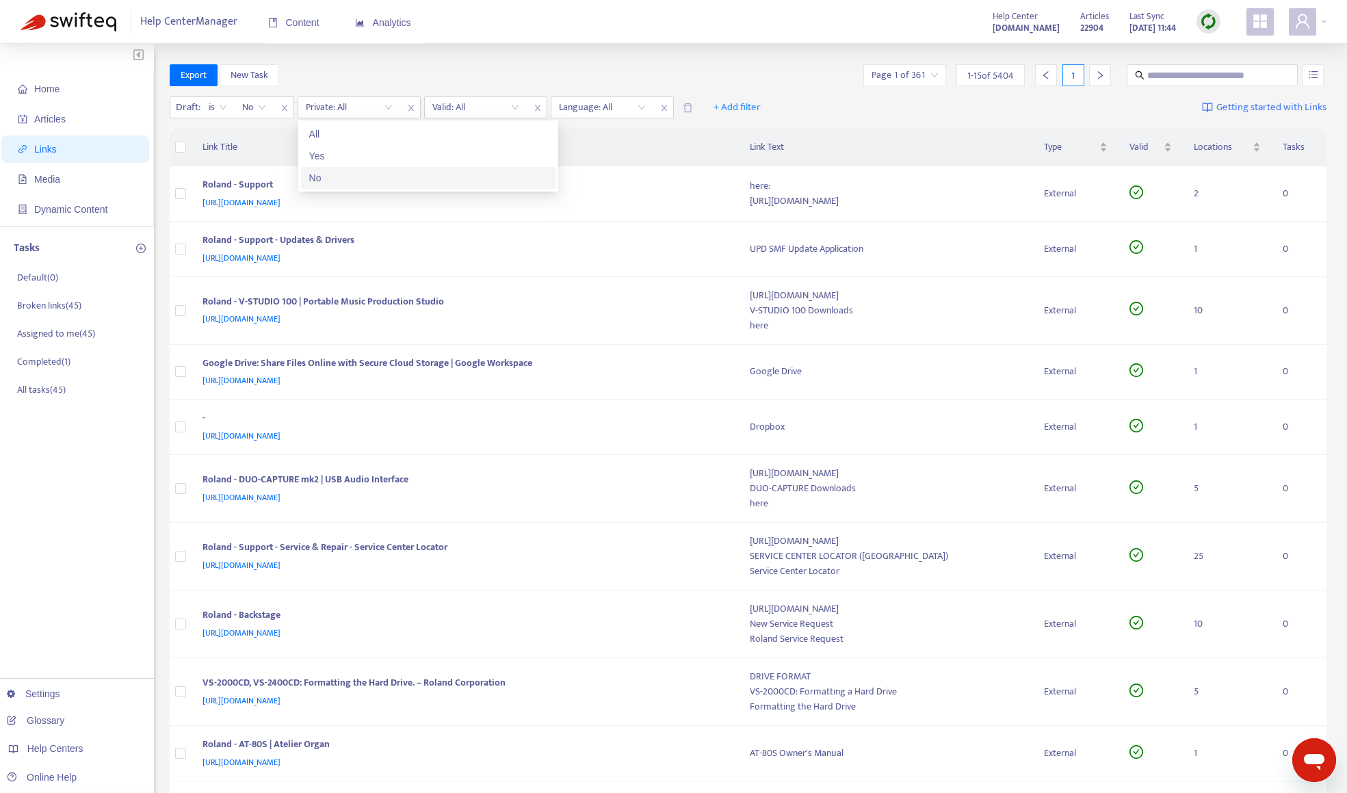
click at [354, 175] on div "No" at bounding box center [428, 177] width 238 height 15
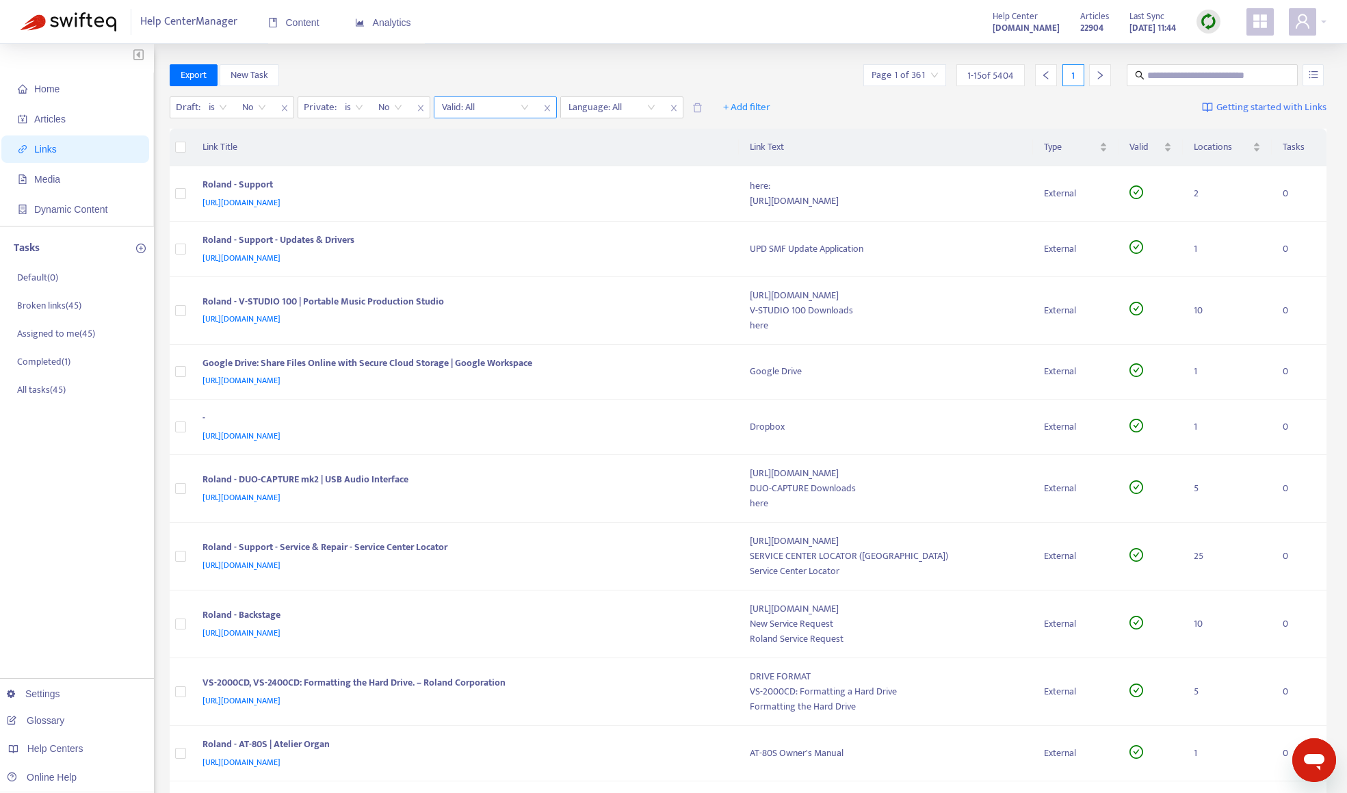
click at [467, 110] on input "search" at bounding box center [485, 107] width 87 height 21
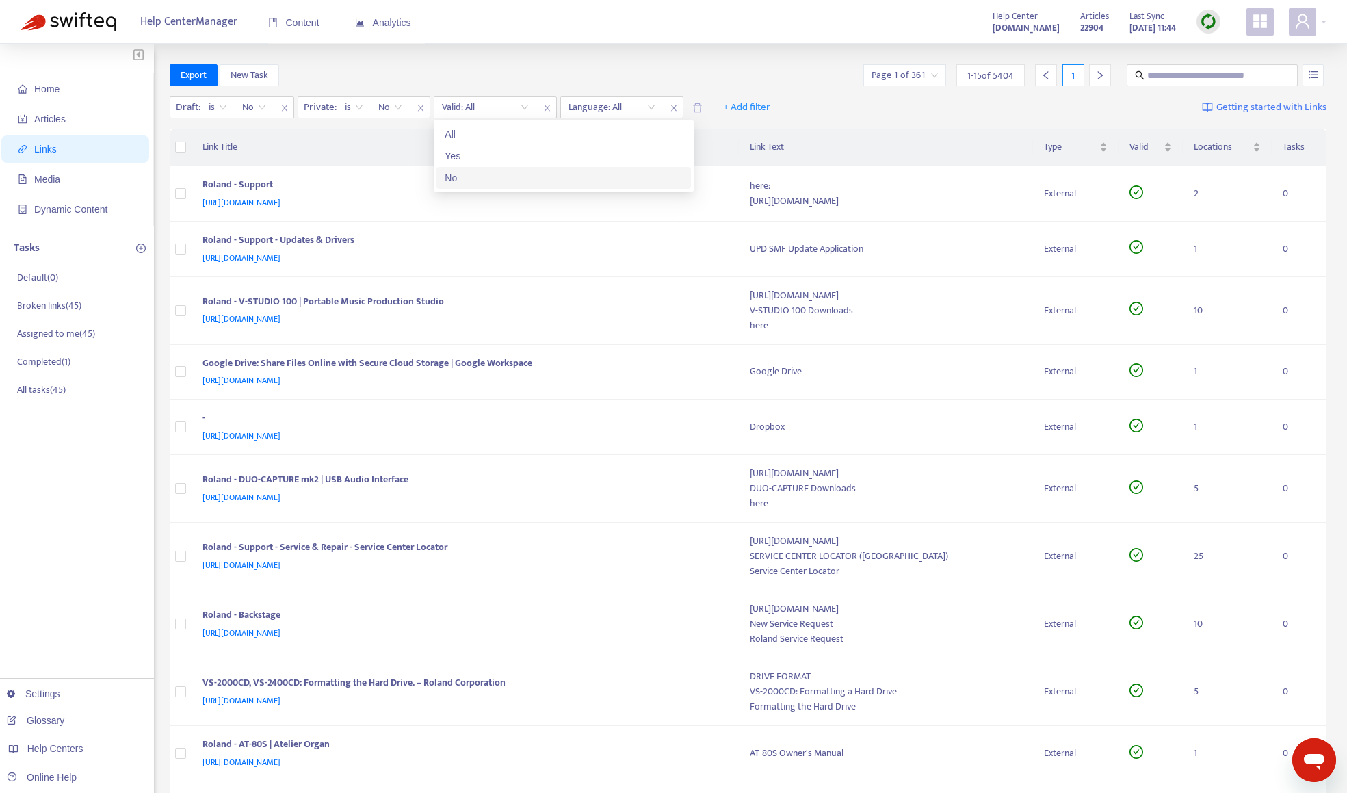
click at [467, 179] on div "No" at bounding box center [564, 177] width 238 height 15
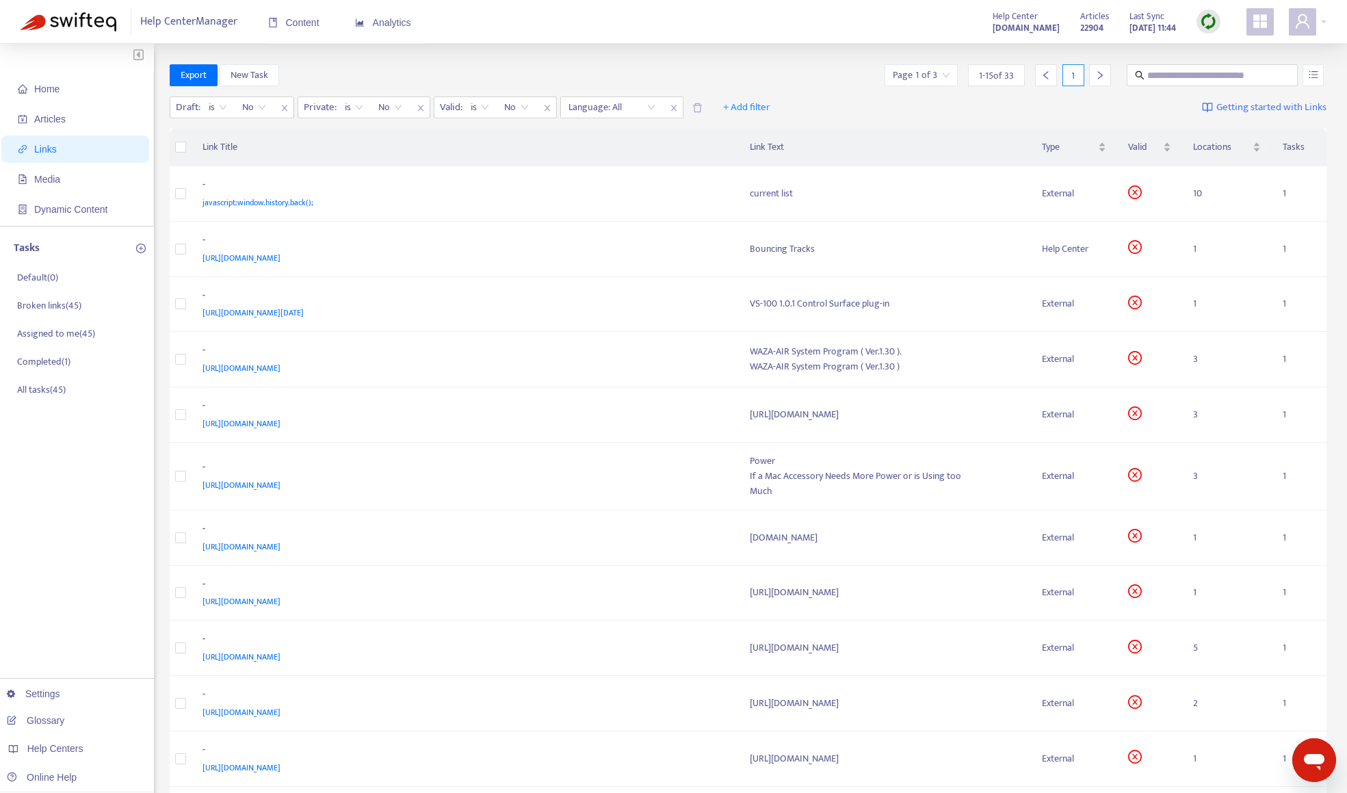
click at [604, 55] on div "Home Articles Links Media Dynamic Content Tasks Default ( 0 ) Broken links ( 45…" at bounding box center [673, 564] width 1347 height 1041
click at [997, 79] on span "1 - 15 of 33" at bounding box center [996, 75] width 35 height 14
click at [919, 74] on input "search" at bounding box center [921, 75] width 57 height 21
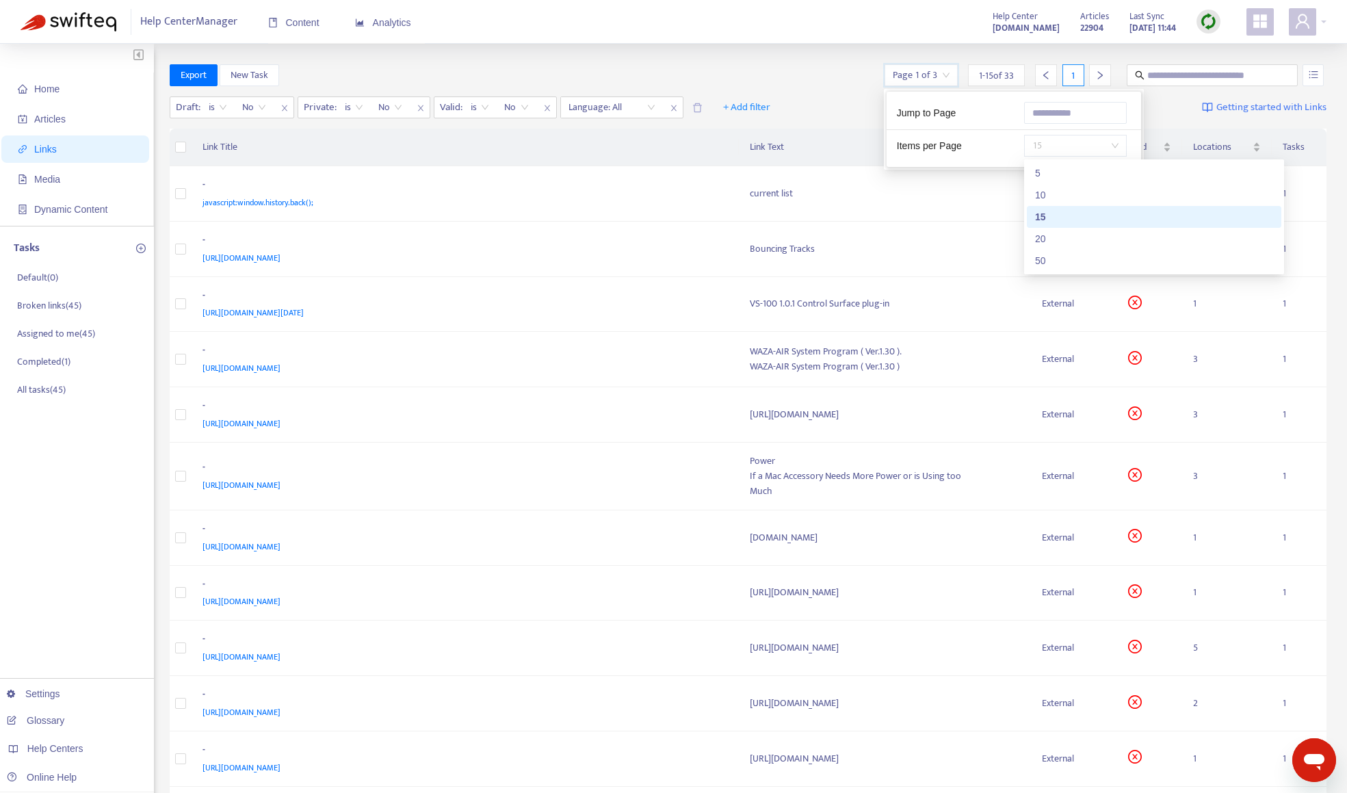
click at [1037, 144] on span "15" at bounding box center [1076, 146] width 86 height 21
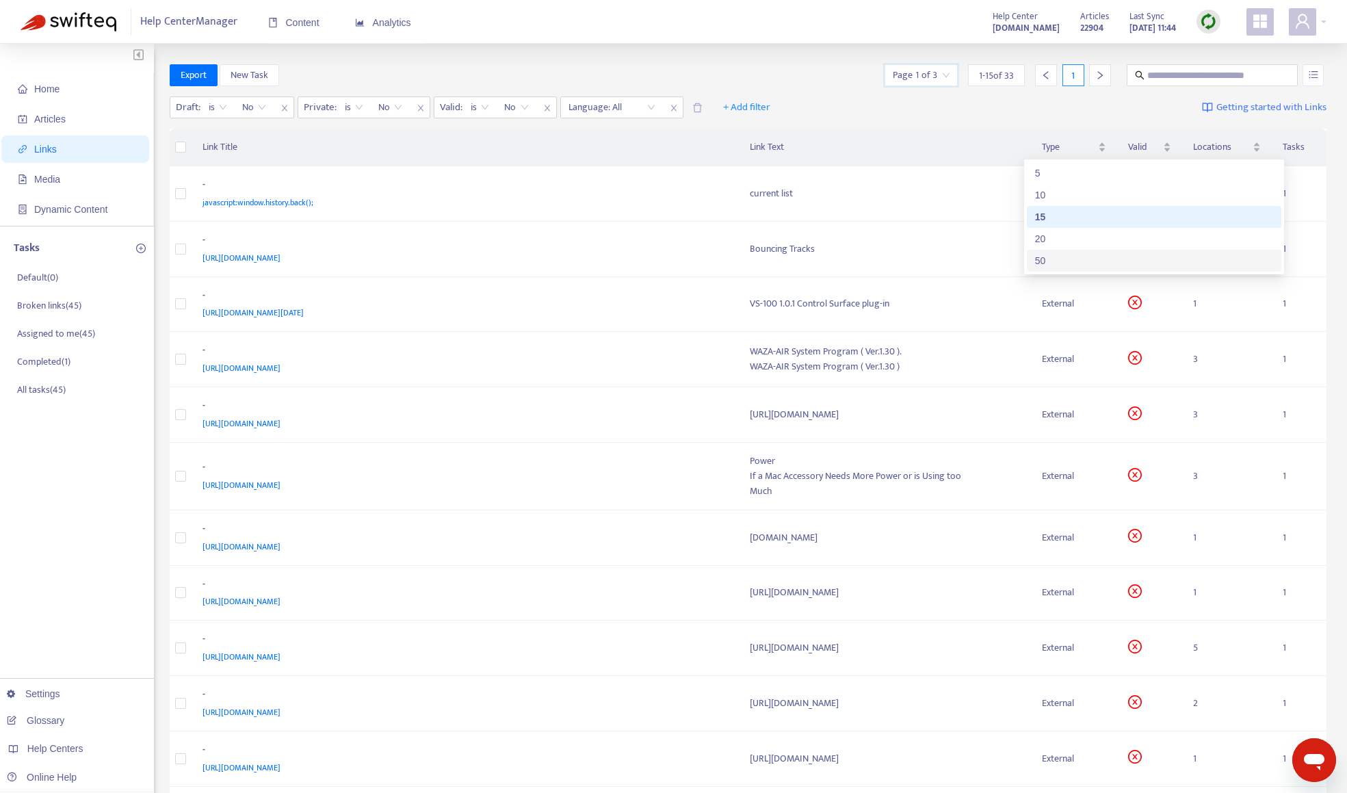
click at [1060, 250] on div "50" at bounding box center [1154, 261] width 255 height 22
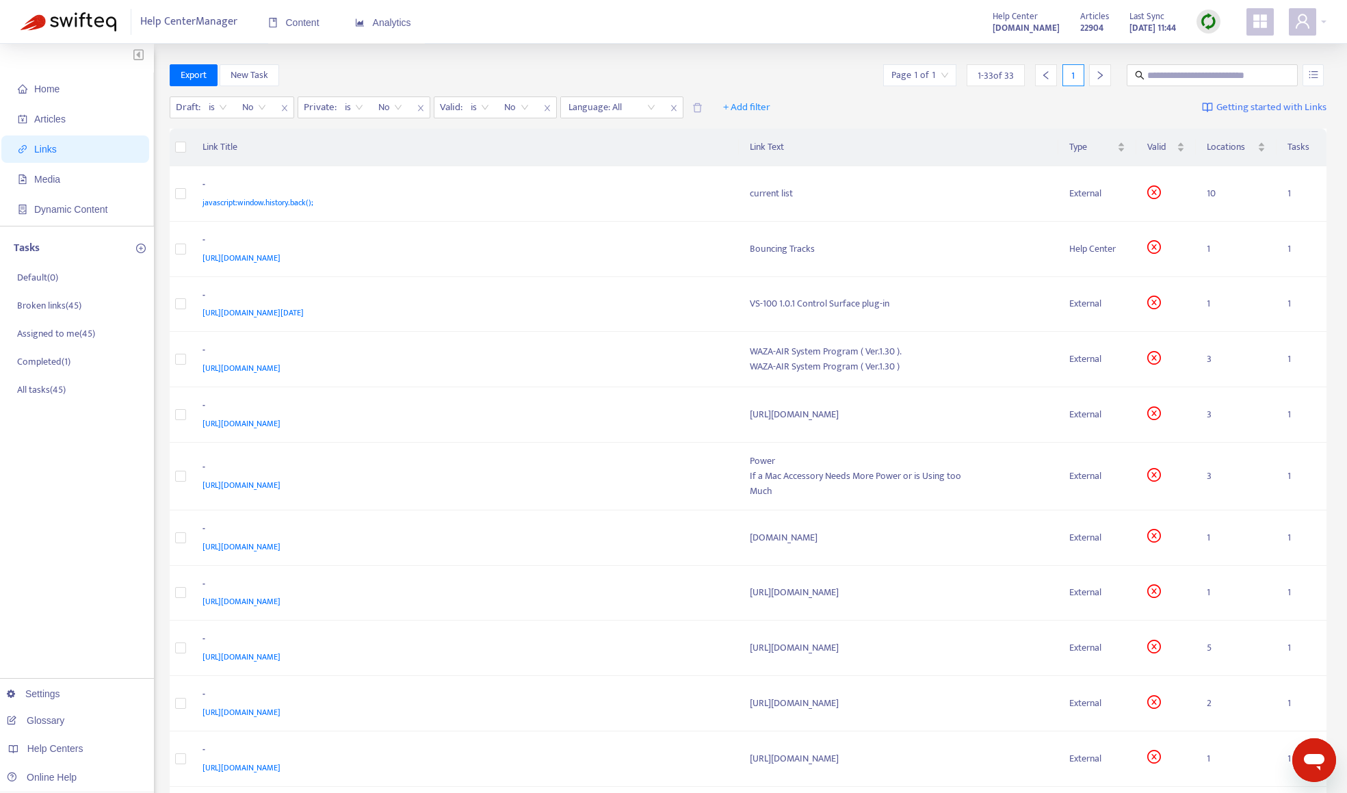
click at [532, 359] on div "-" at bounding box center [463, 352] width 521 height 18
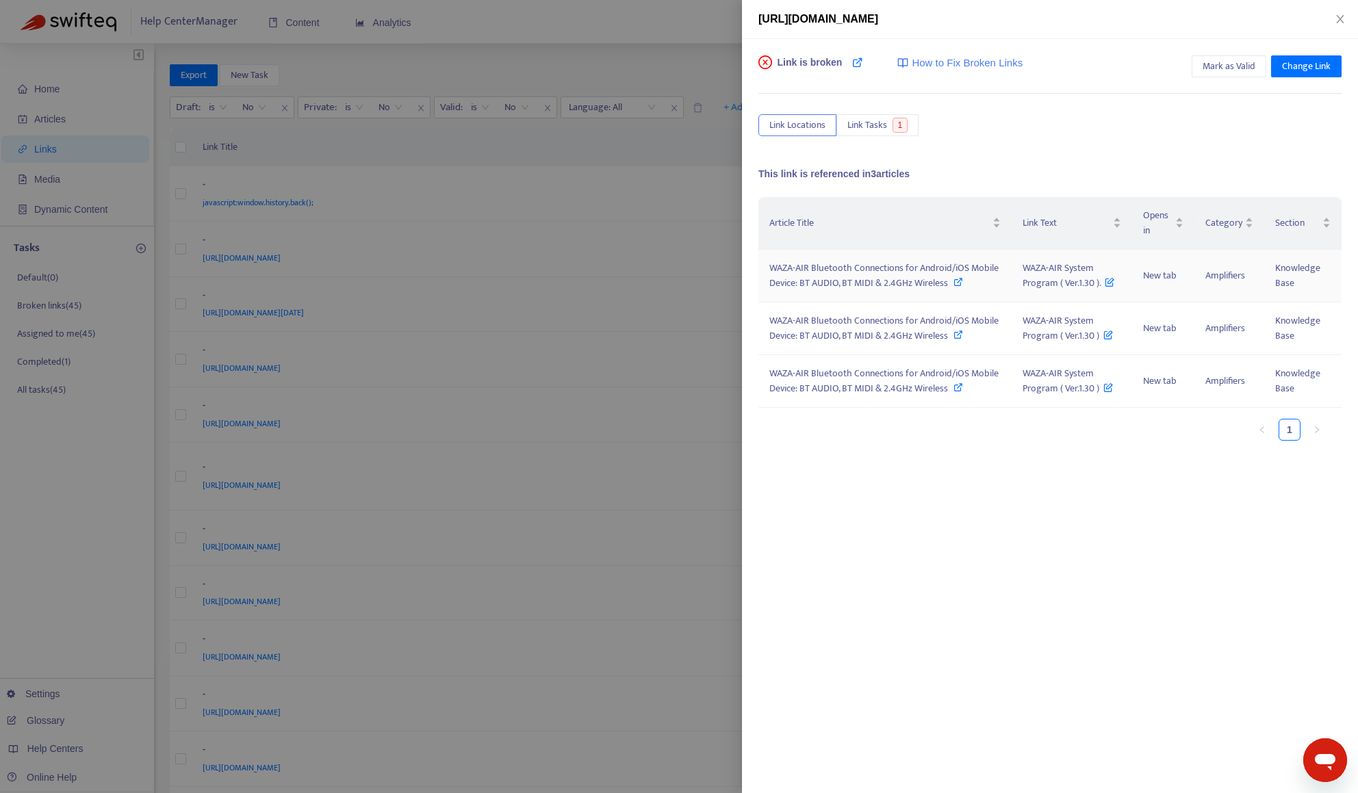
click at [875, 290] on span "WAZA-AIR Bluetooth Connections for Android/iOS Mobile Device: BT AUDIO, BT MIDI…" at bounding box center [883, 275] width 229 height 31
click at [632, 24] on div at bounding box center [679, 396] width 1358 height 793
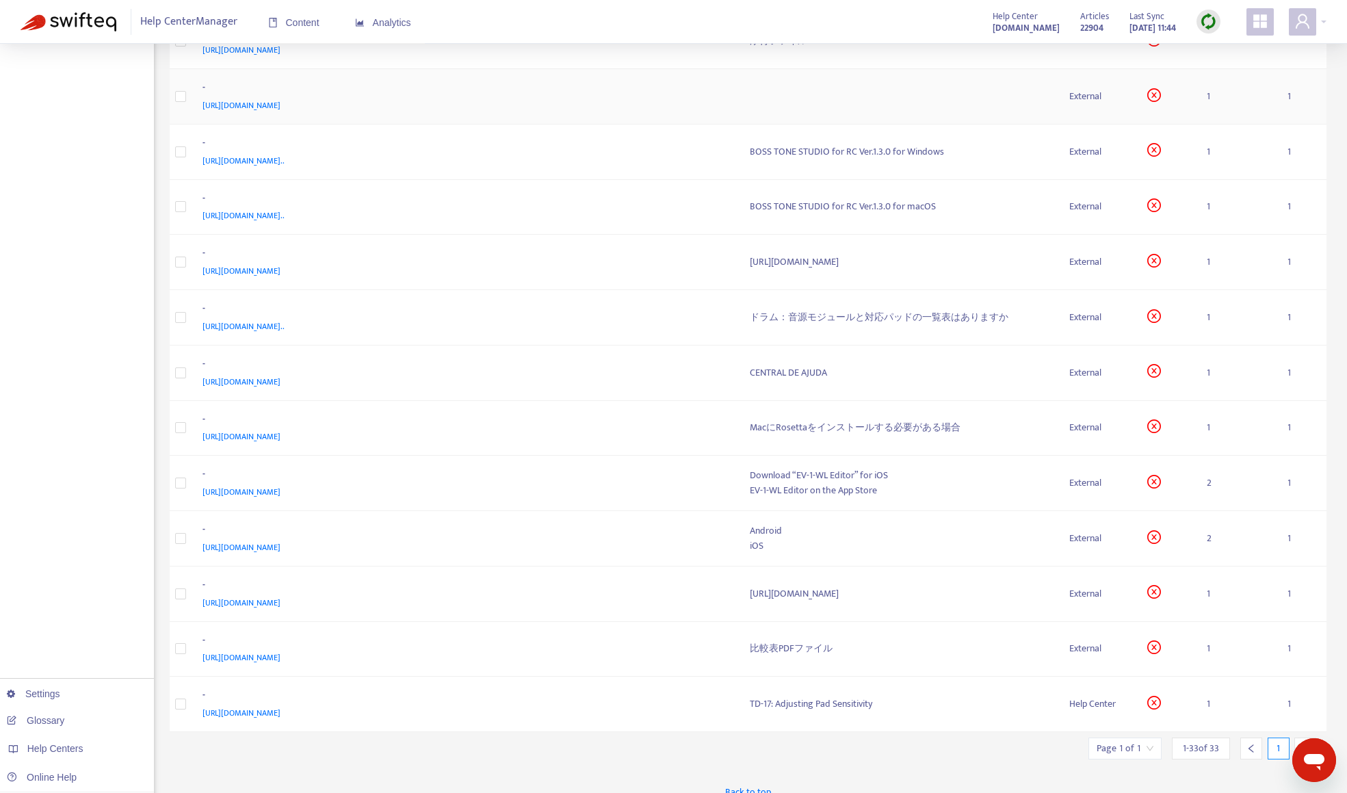
scroll to position [1286, 0]
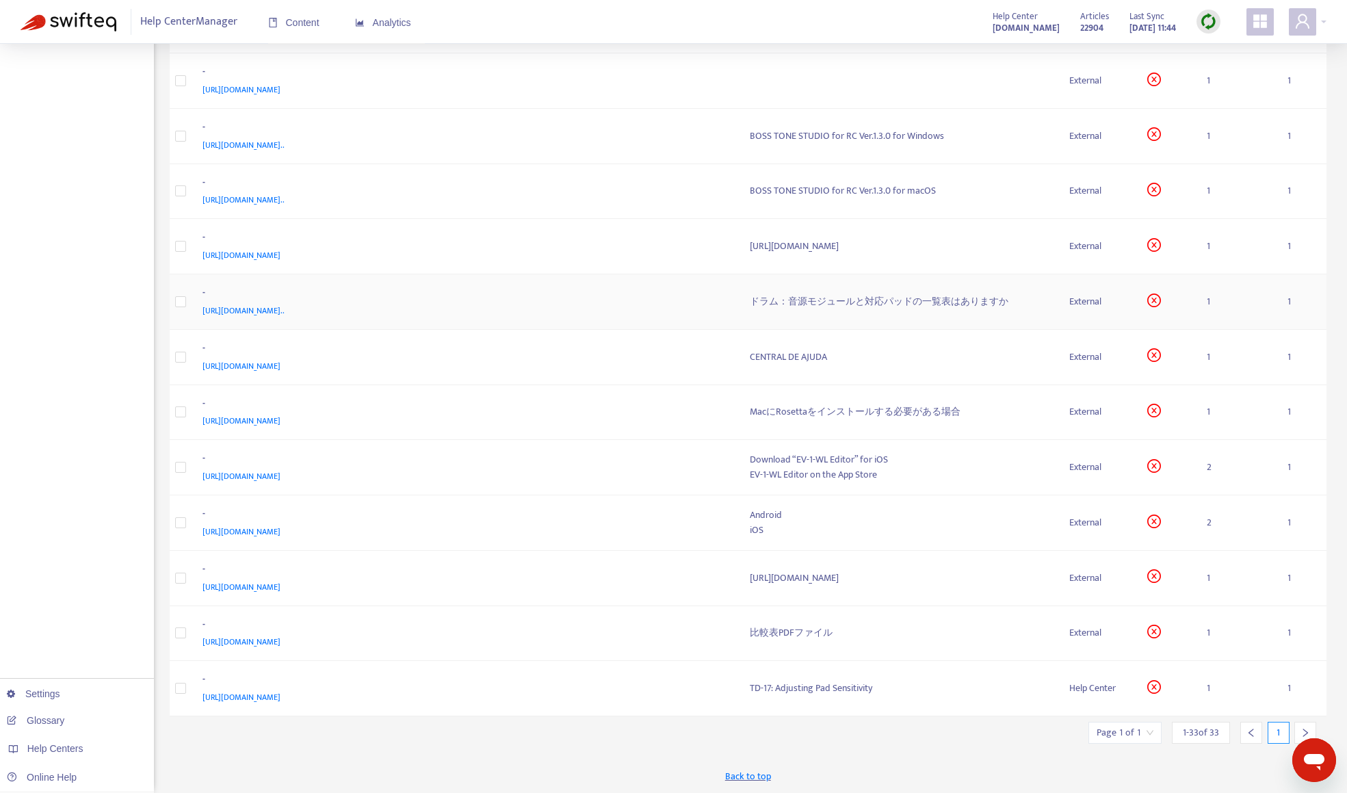
click at [647, 308] on div "[URL][DOMAIN_NAME][PERSON_NAME].." at bounding box center [463, 310] width 521 height 15
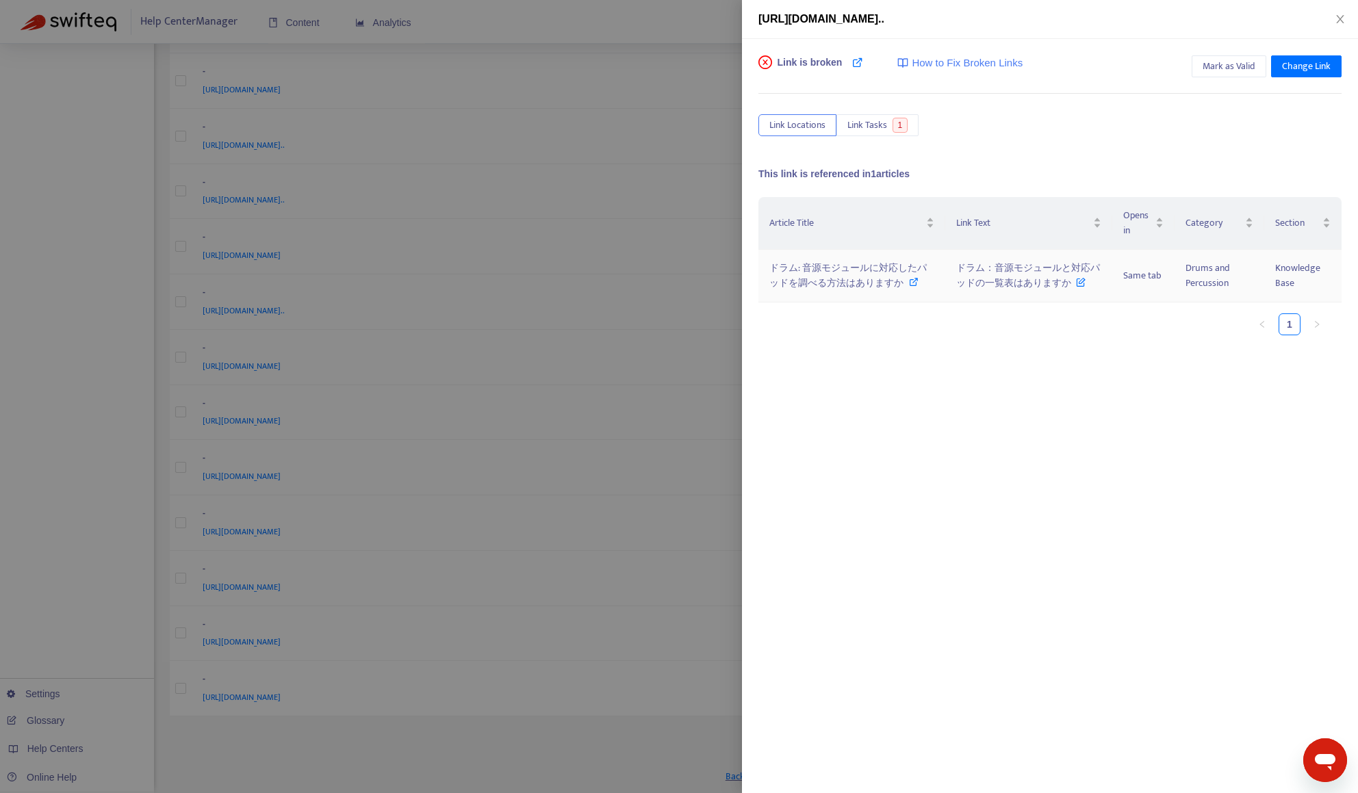
click at [881, 287] on span "ドラム: 音源モジュールに対応したパッドを調べる方法はありますか" at bounding box center [847, 275] width 157 height 31
click at [1224, 64] on span "Mark as Valid" at bounding box center [1228, 66] width 53 height 15
click at [66, 530] on div at bounding box center [679, 396] width 1358 height 793
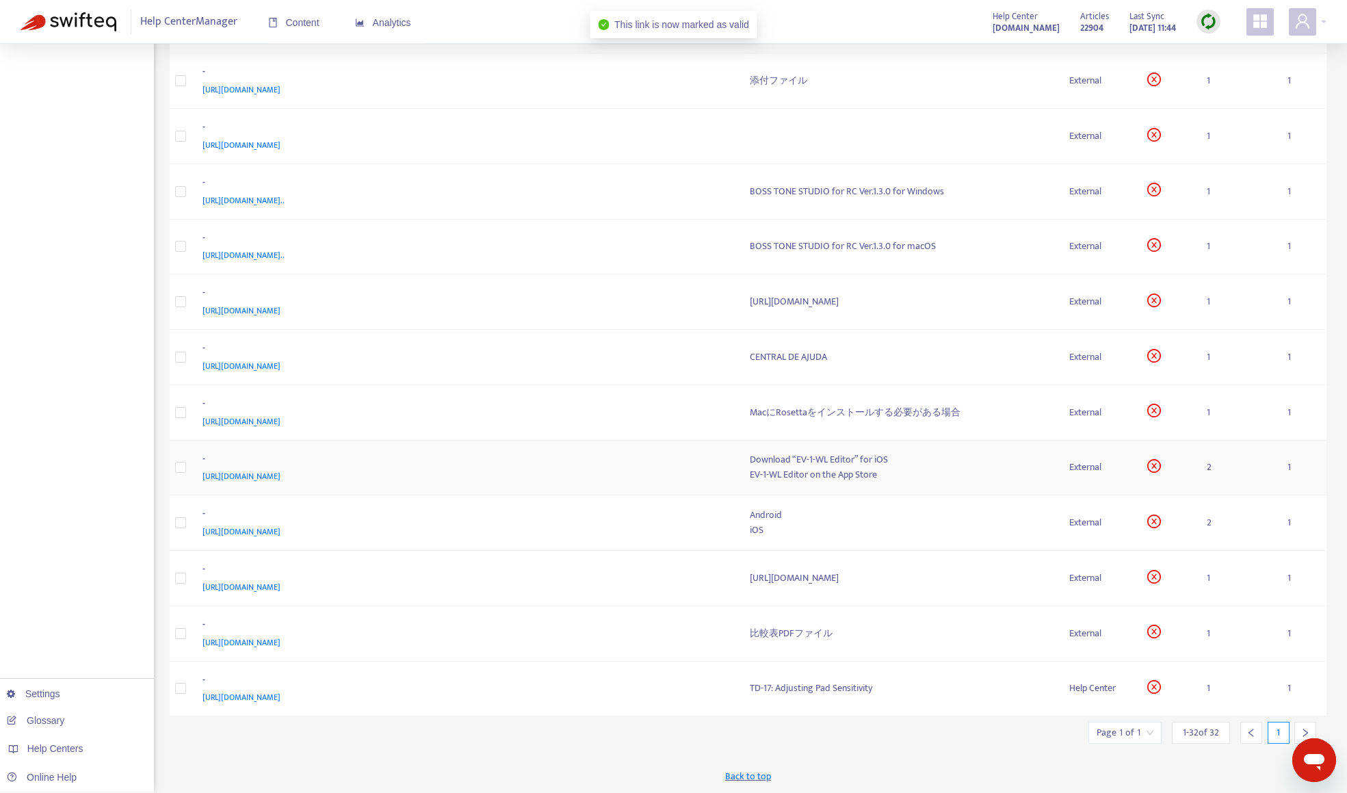
scroll to position [1230, 0]
click at [515, 415] on div "[URL][DOMAIN_NAME]" at bounding box center [463, 421] width 521 height 15
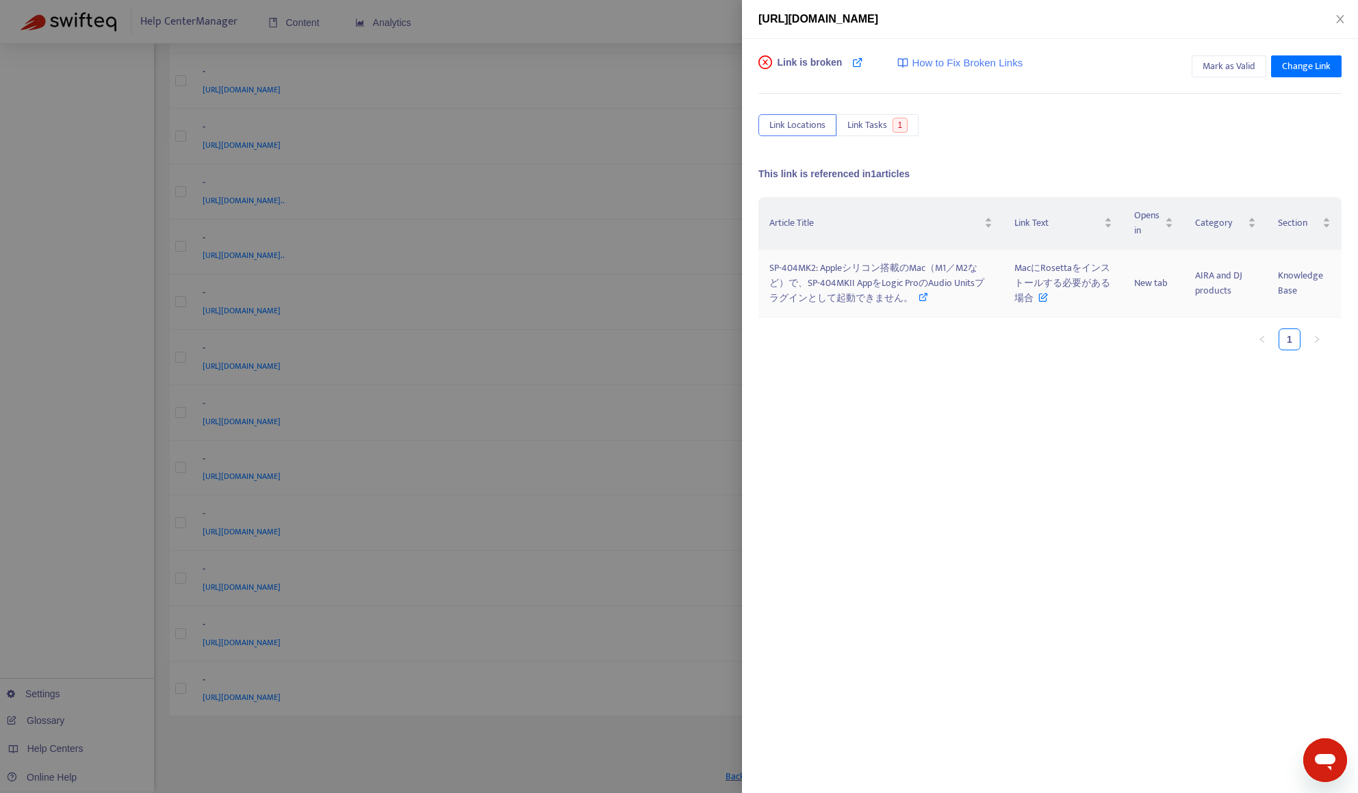
click at [795, 294] on span "SP-404MK2: Appleシリコン搭載のMac（M1／M2など）で、SP-404MKII AppをLogic ProのAudio Unitsプラグインと…" at bounding box center [876, 283] width 215 height 46
click at [1210, 63] on span "Mark as Valid" at bounding box center [1228, 66] width 53 height 15
click at [118, 385] on div at bounding box center [679, 396] width 1358 height 793
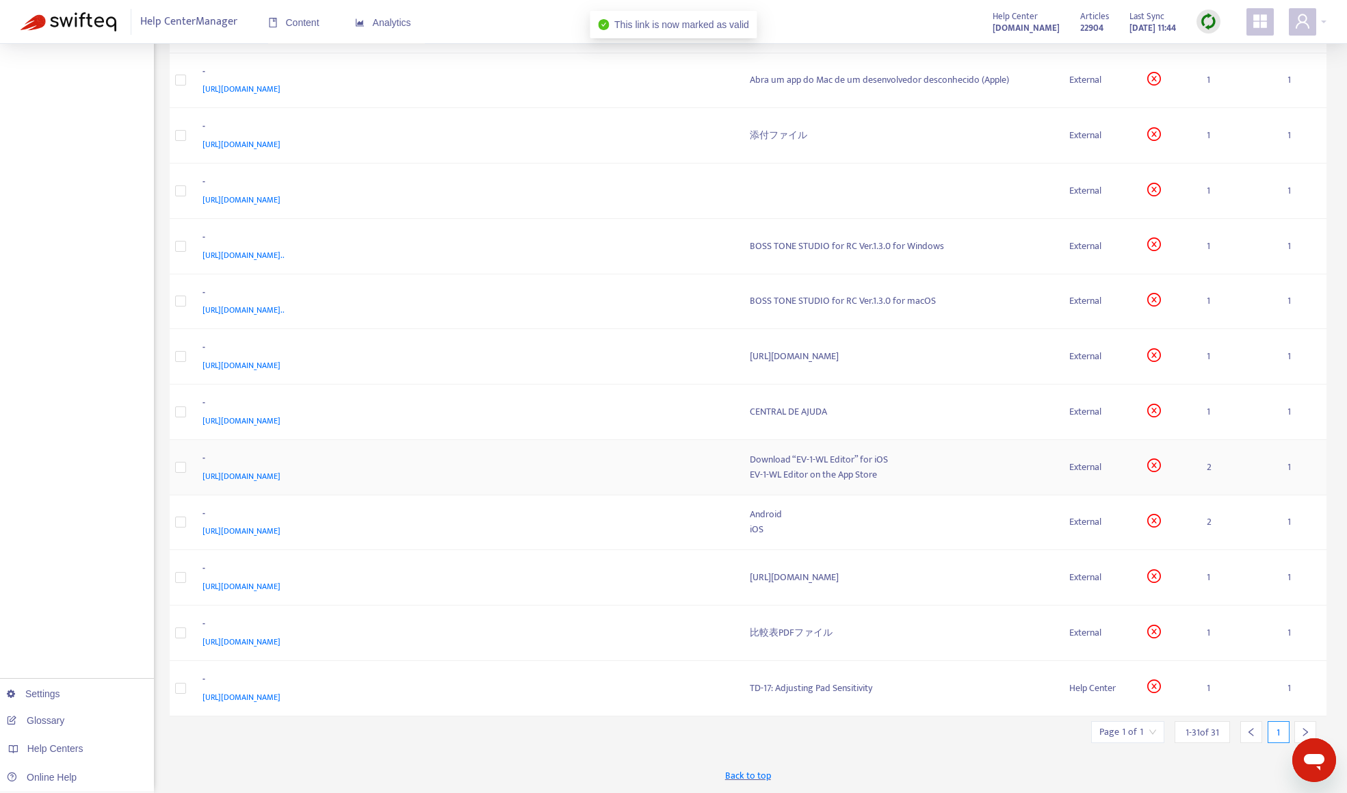
scroll to position [1176, 0]
click at [550, 632] on div "-" at bounding box center [463, 626] width 521 height 18
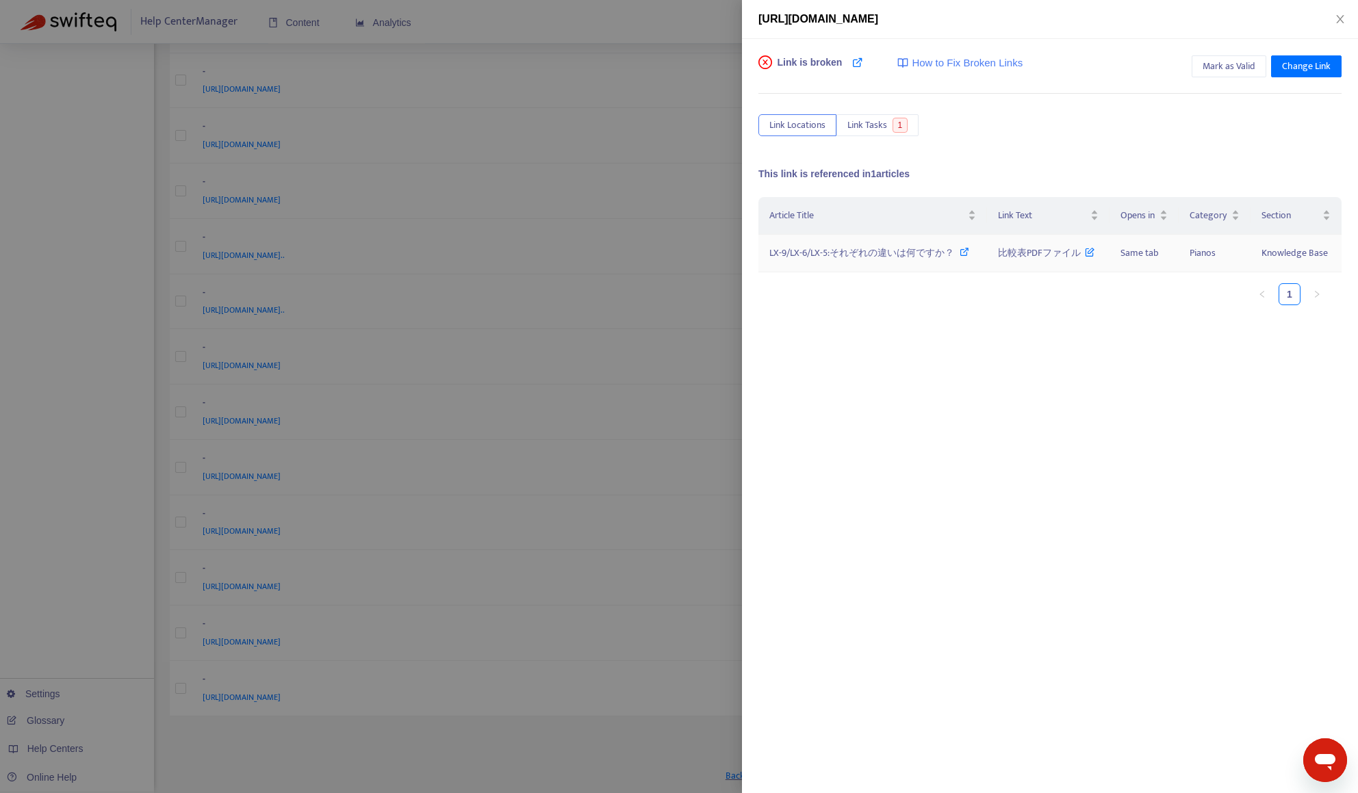
click at [873, 255] on span "LX-9/LX-6/LX-5:それぞれの違いは何ですか？" at bounding box center [861, 253] width 185 height 16
click at [1248, 68] on span "Mark as Valid" at bounding box center [1228, 66] width 53 height 15
click at [86, 560] on div at bounding box center [679, 396] width 1358 height 793
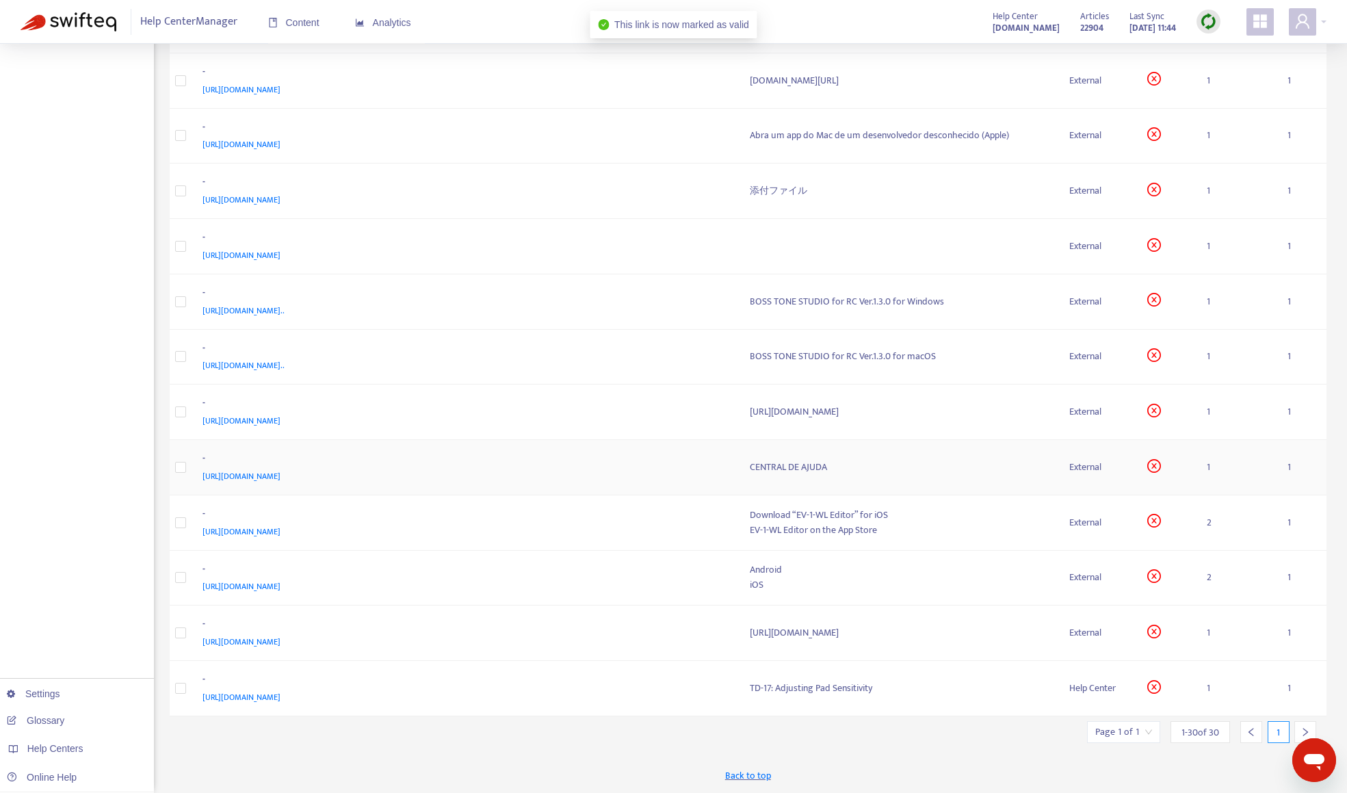
scroll to position [1120, 0]
click at [584, 695] on div "[URL][DOMAIN_NAME][PERSON_NAME]" at bounding box center [463, 697] width 521 height 15
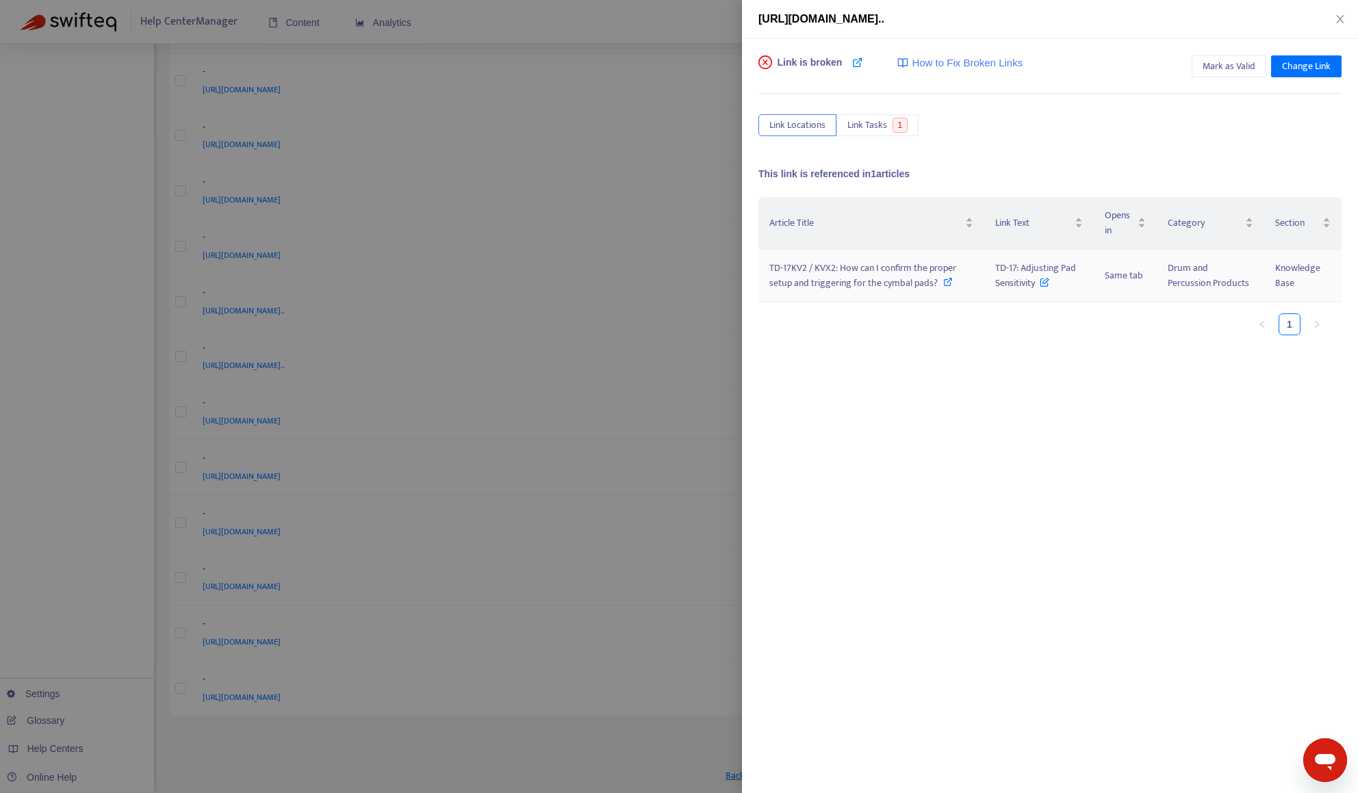
click at [859, 283] on span "TD-17KV2 / KVX2: How can I confirm the proper setup and triggering for the cymb…" at bounding box center [862, 275] width 187 height 31
click at [671, 32] on div at bounding box center [679, 396] width 1358 height 793
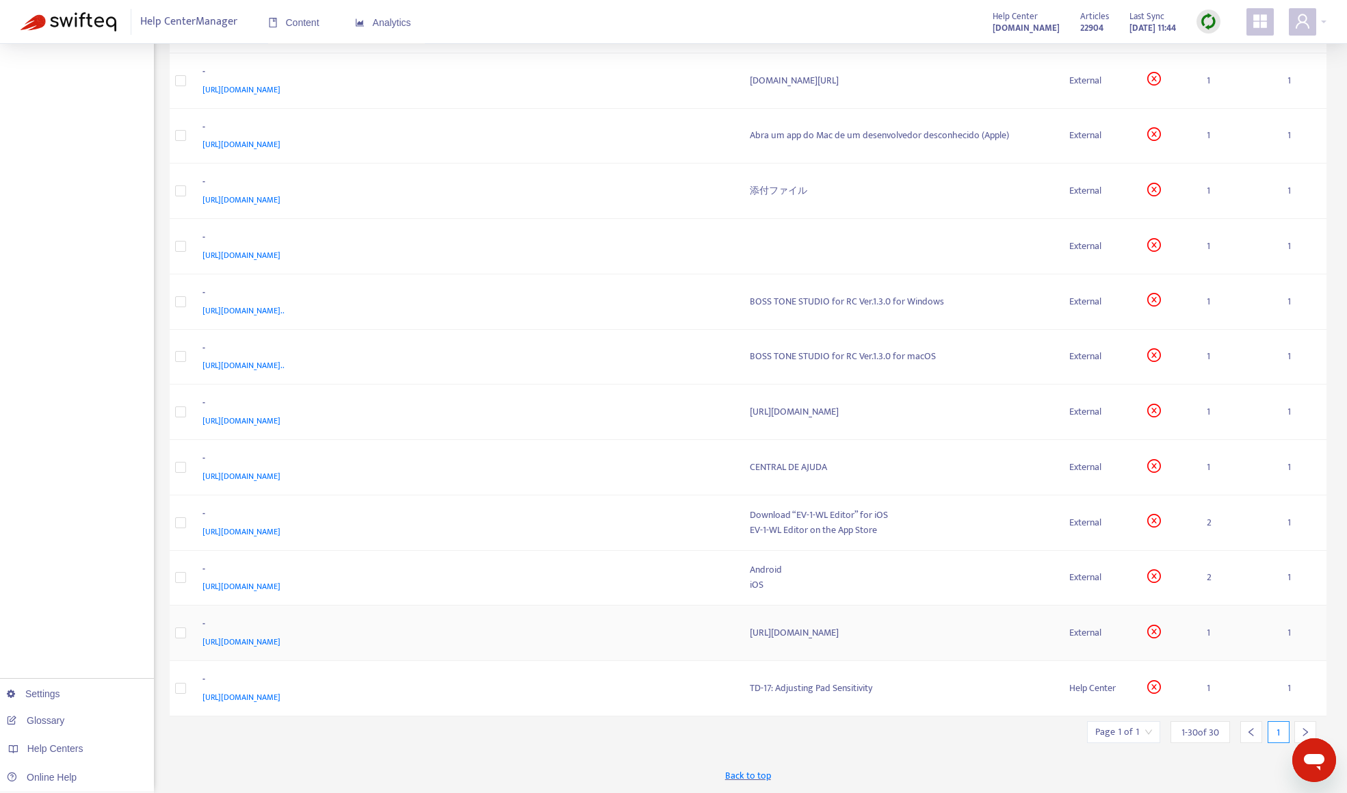
click at [515, 634] on div "-" at bounding box center [463, 626] width 521 height 18
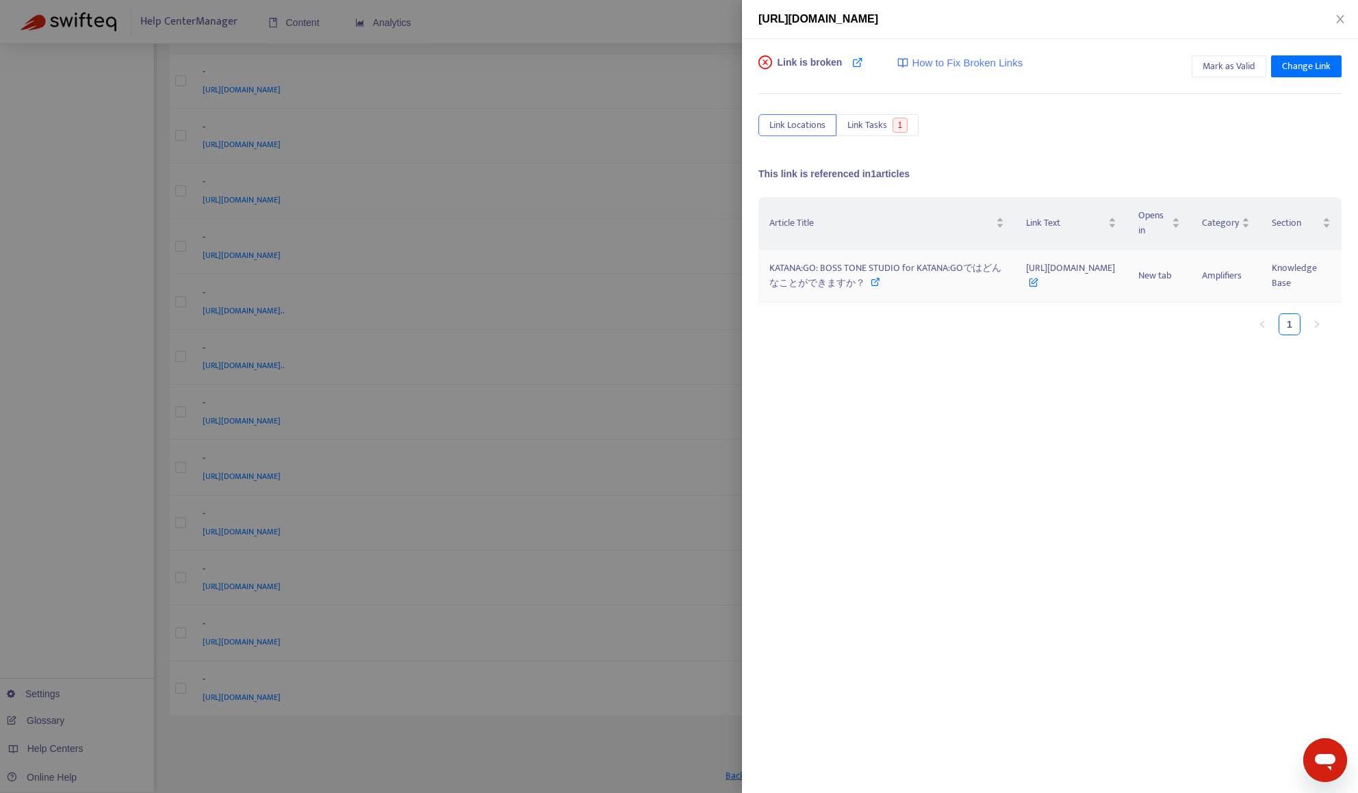
click at [871, 291] on div "KATANA:GO: BOSS TONE STUDIO for KATANA:GOではどんなことができますか？" at bounding box center [886, 276] width 235 height 30
click at [1219, 75] on button "Mark as Valid" at bounding box center [1228, 66] width 75 height 22
drag, startPoint x: 94, startPoint y: 392, endPoint x: 125, endPoint y: 450, distance: 65.5
click at [103, 414] on div at bounding box center [679, 396] width 1358 height 793
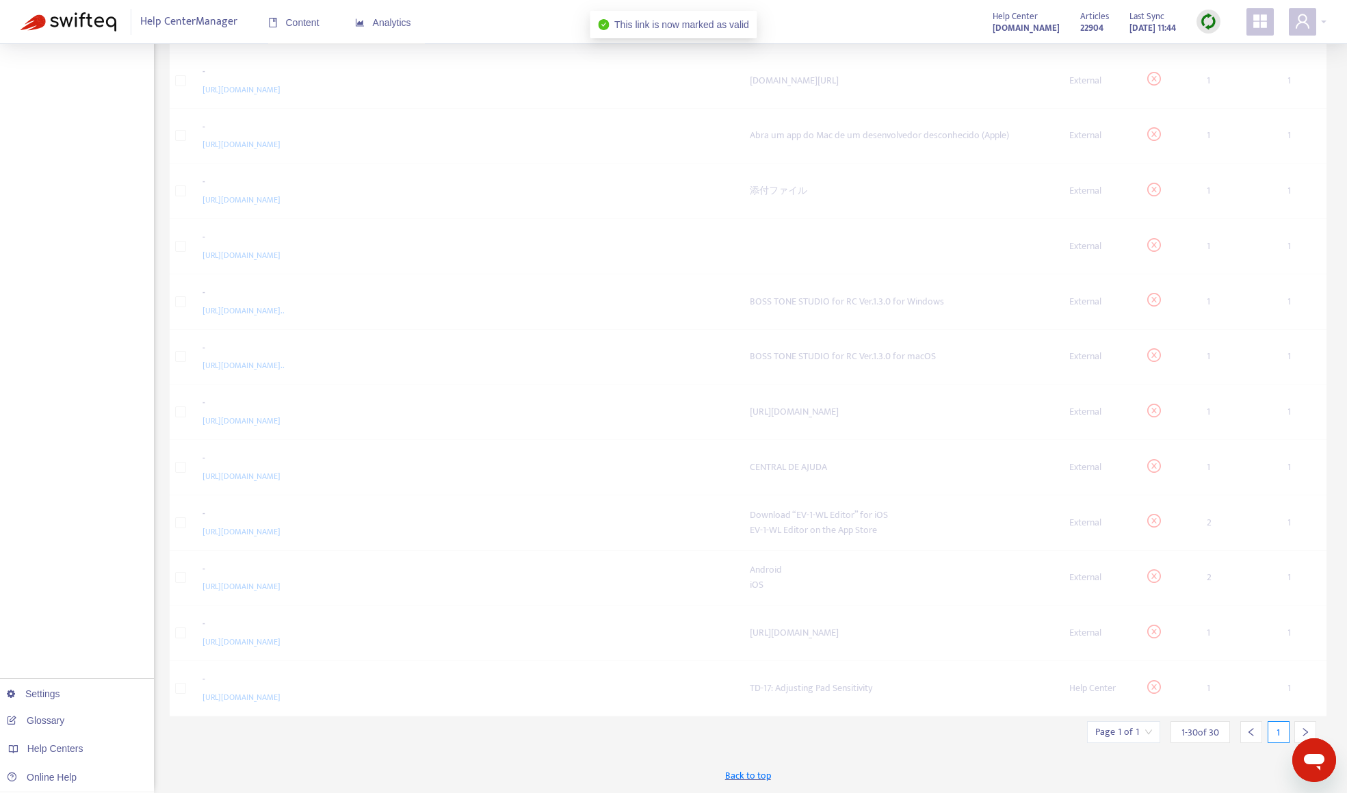
scroll to position [1065, 0]
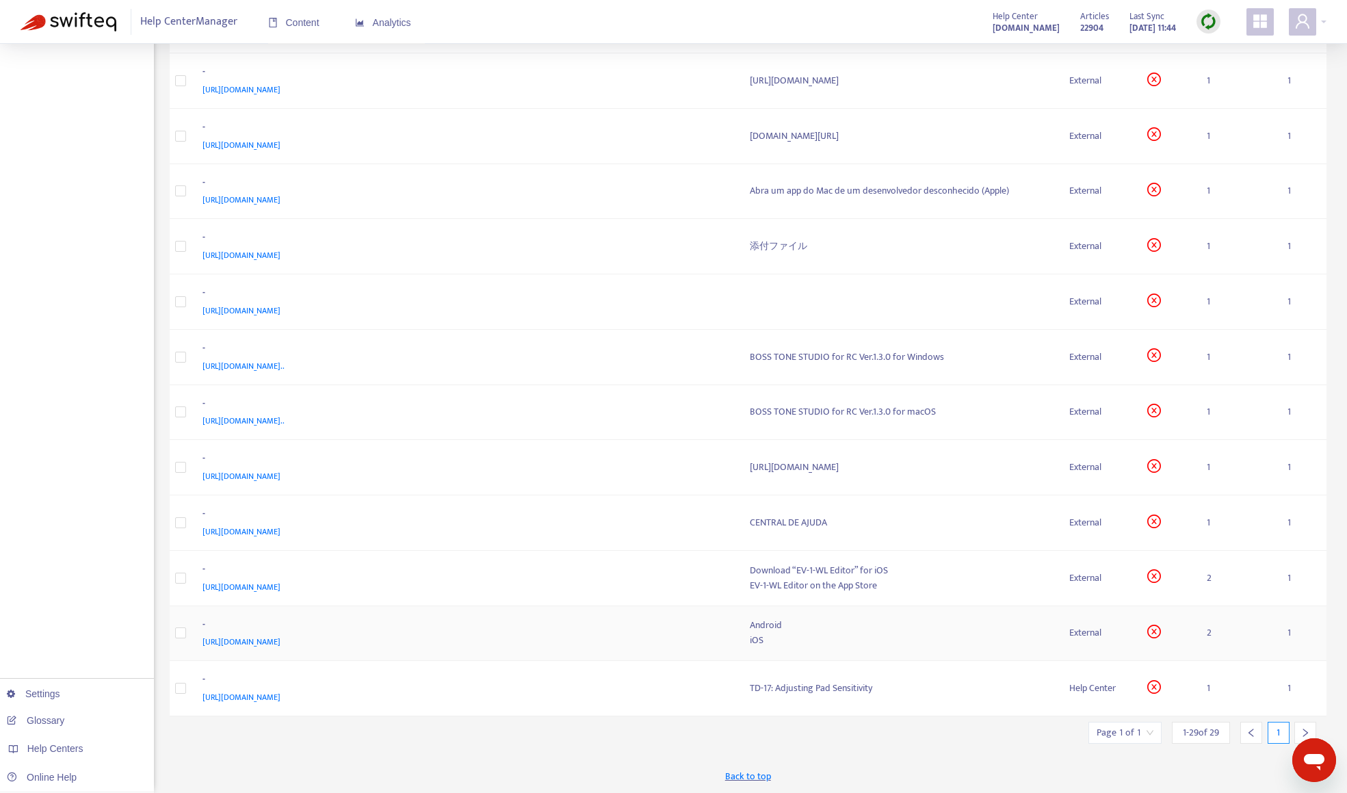
click at [887, 635] on div "iOS" at bounding box center [899, 640] width 298 height 15
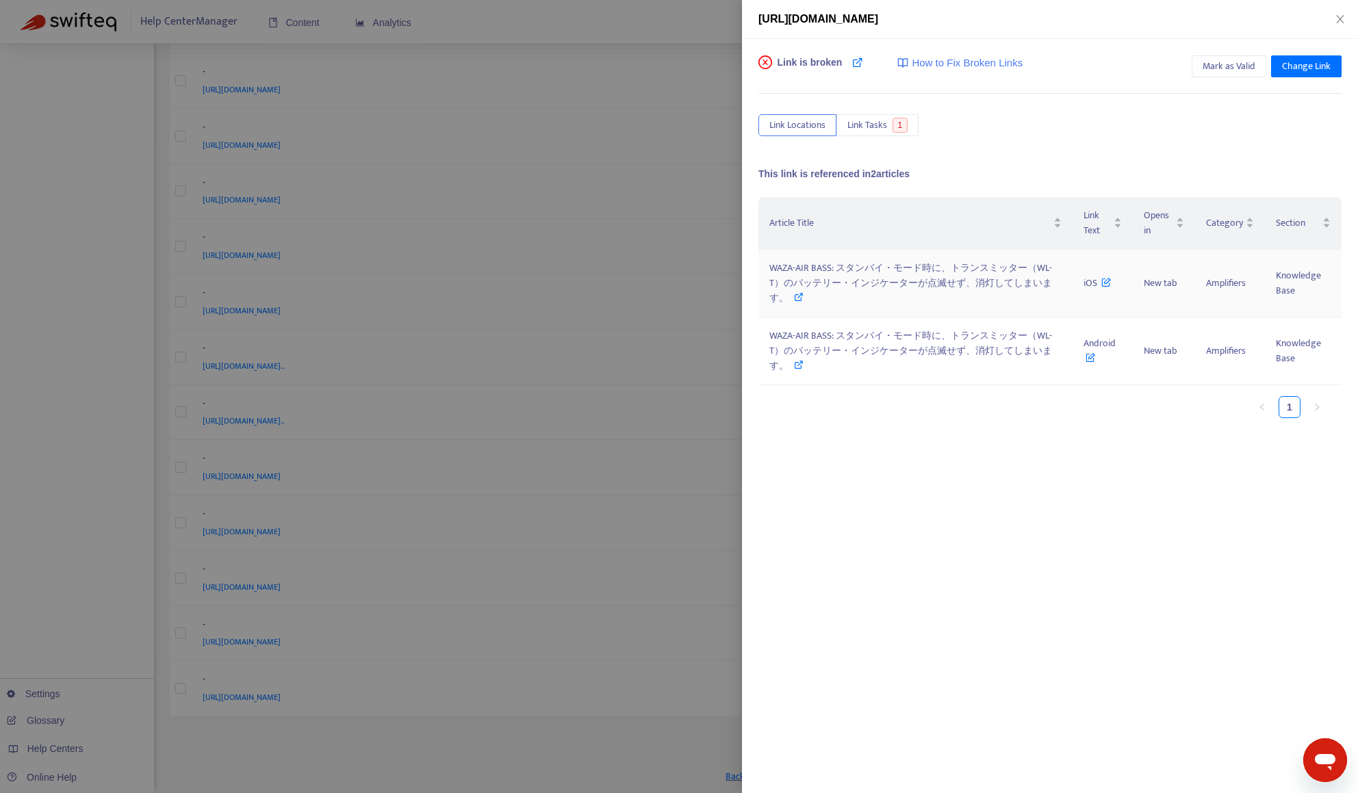
click at [881, 298] on div "WAZA-AIR BASS: スタンバイ・モード時に、トランスミッター（WL-T）のバッテリー・インジケーターが点滅せず、消灯してしまいます。" at bounding box center [915, 283] width 292 height 45
click at [81, 490] on div at bounding box center [679, 396] width 1358 height 793
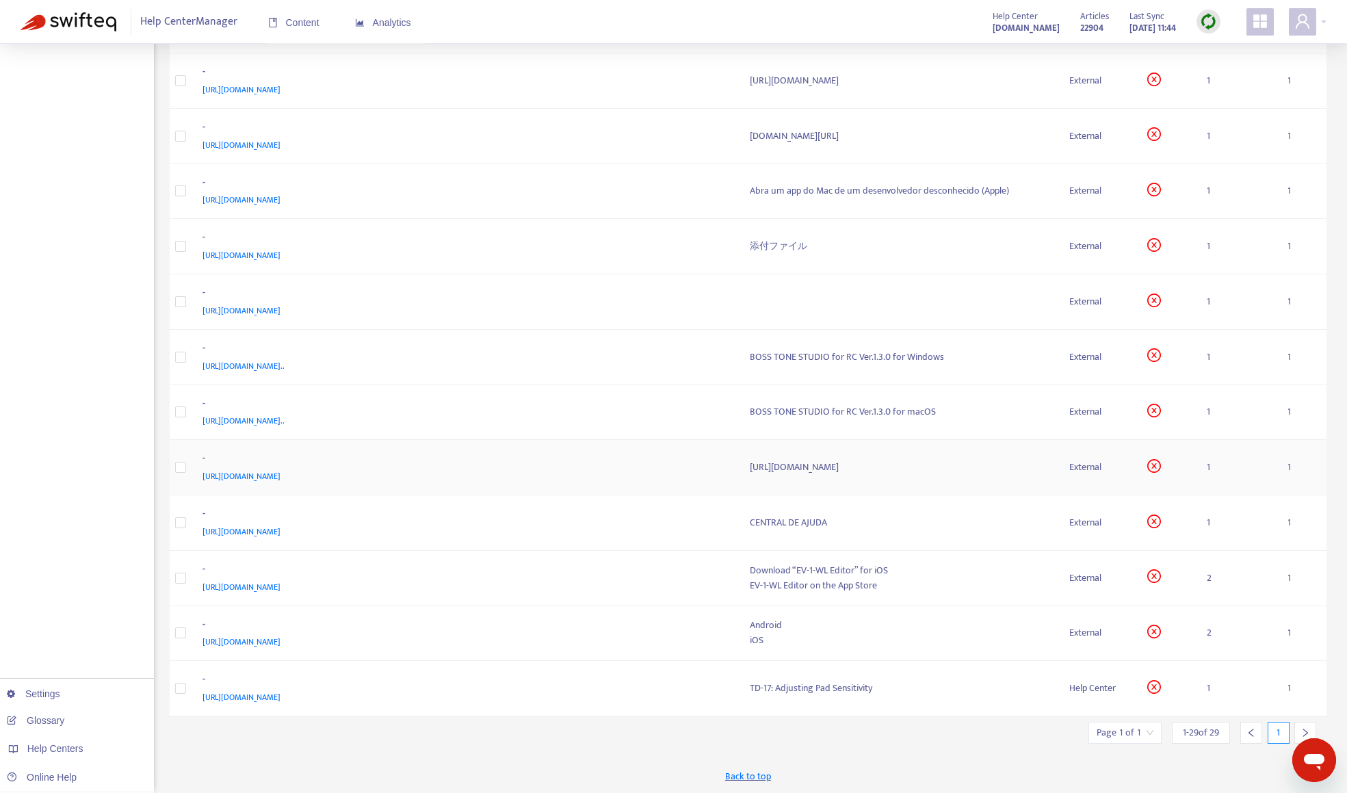
click at [602, 474] on div "[URL][DOMAIN_NAME][PERSON_NAME]" at bounding box center [463, 476] width 521 height 15
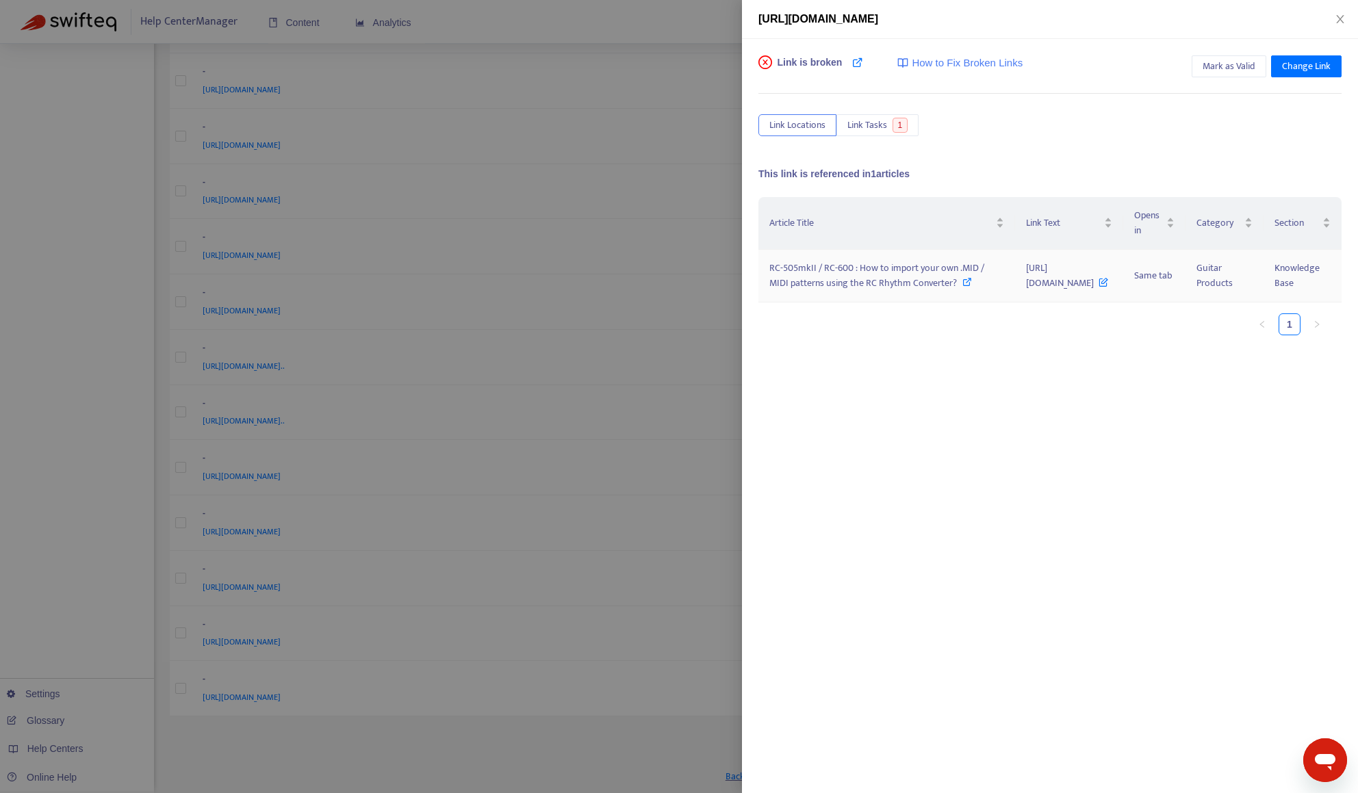
click at [783, 291] on span "RC-505mkII / RC-600 : How to import your own .MID / MIDI patterns using the RC …" at bounding box center [876, 275] width 215 height 31
click at [360, 740] on div at bounding box center [679, 396] width 1358 height 793
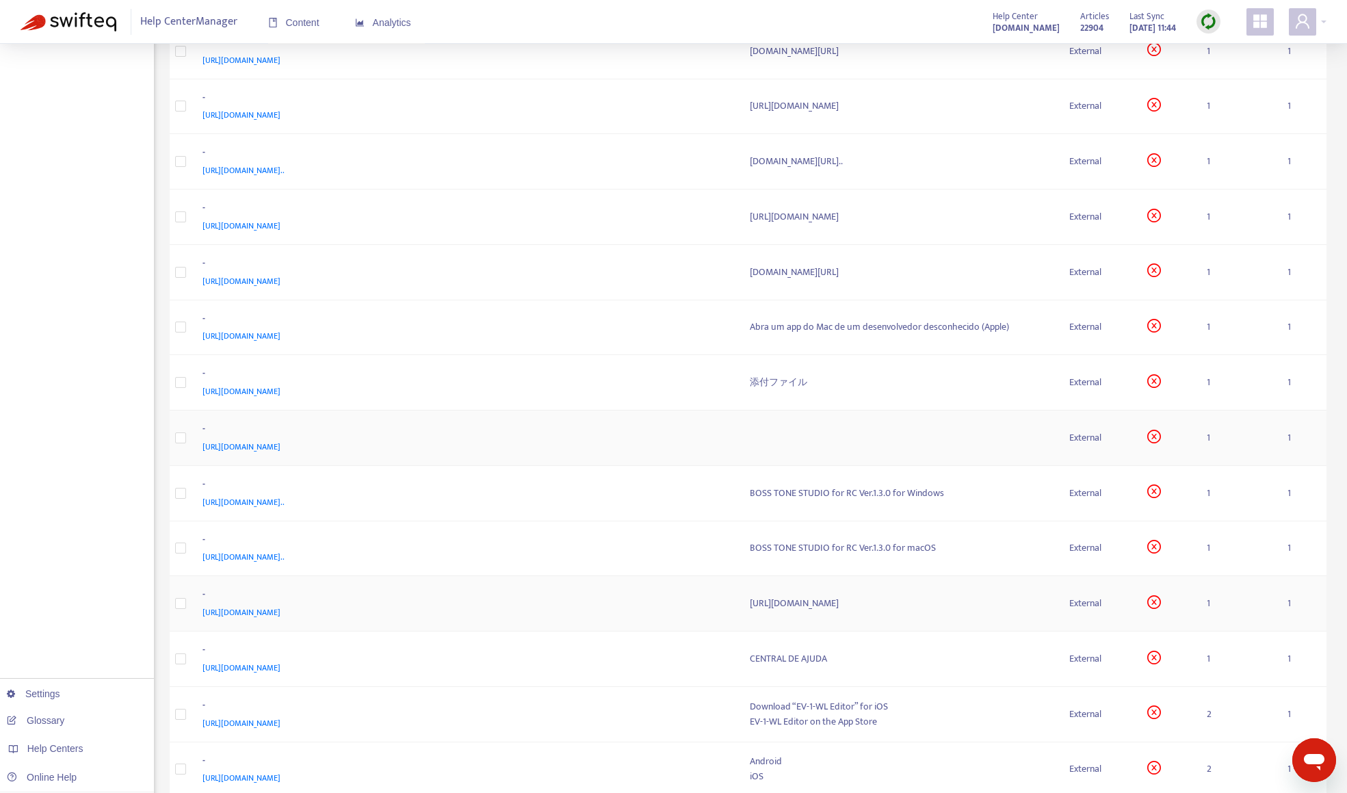
scroll to position [928, 0]
click at [543, 380] on div "-" at bounding box center [463, 376] width 521 height 18
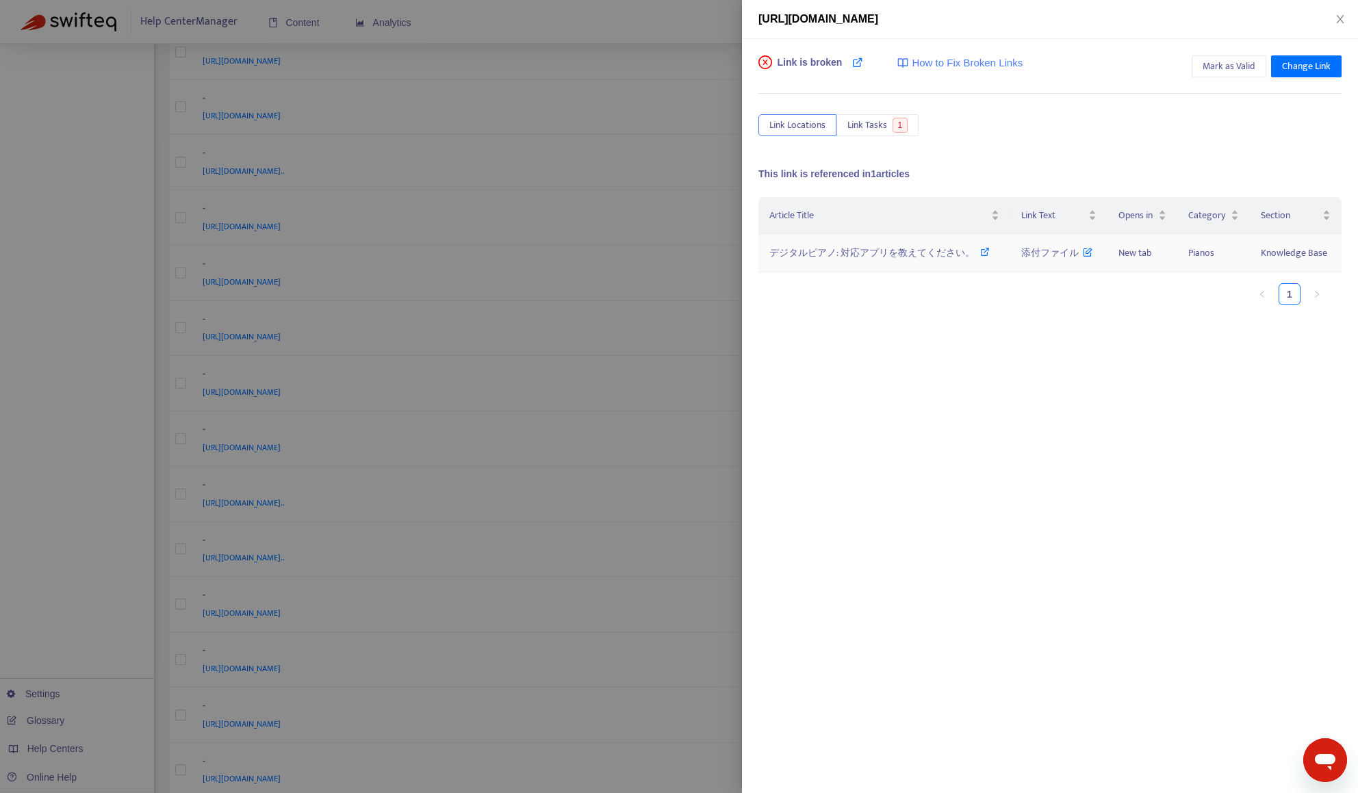
click at [851, 255] on span "デジタルピアノ: 対応アプリを教えてください。" at bounding box center [871, 253] width 205 height 16
click at [1208, 69] on span "Mark as Valid" at bounding box center [1228, 66] width 53 height 15
click at [77, 501] on div at bounding box center [679, 396] width 1358 height 793
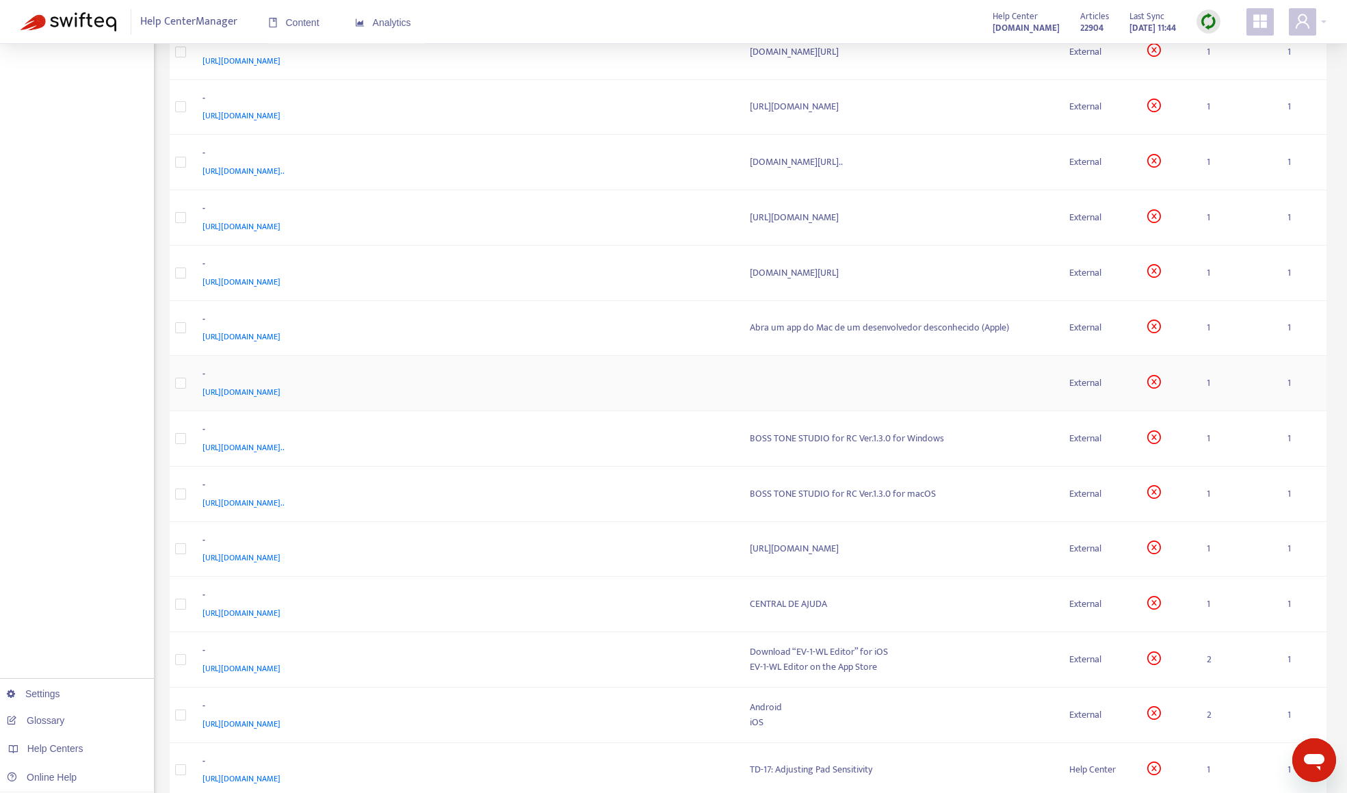
click at [569, 388] on div "[URL][DOMAIN_NAME][PERSON_NAME]" at bounding box center [463, 392] width 521 height 15
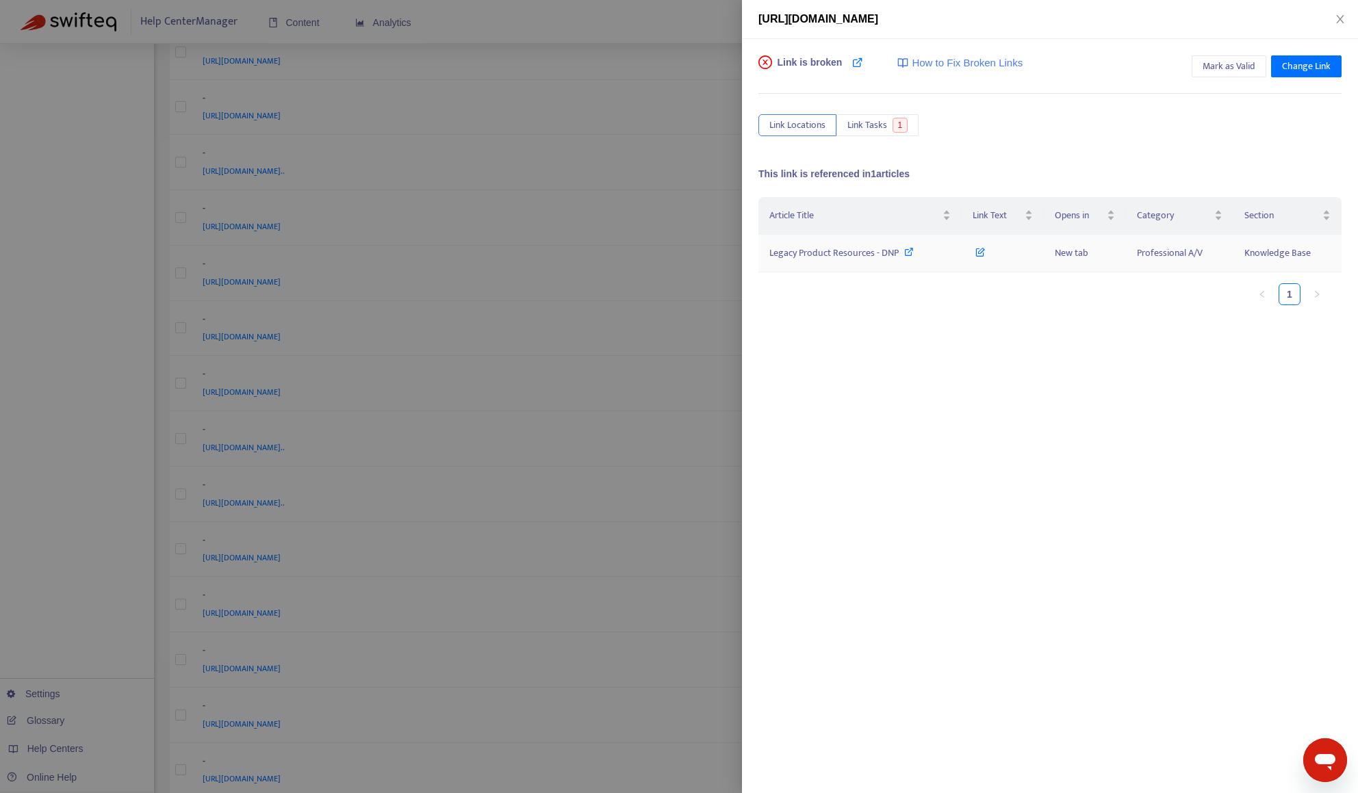
click at [818, 253] on span "Legacy Product Resources - DNP" at bounding box center [833, 253] width 129 height 16
click at [82, 396] on div at bounding box center [679, 396] width 1358 height 793
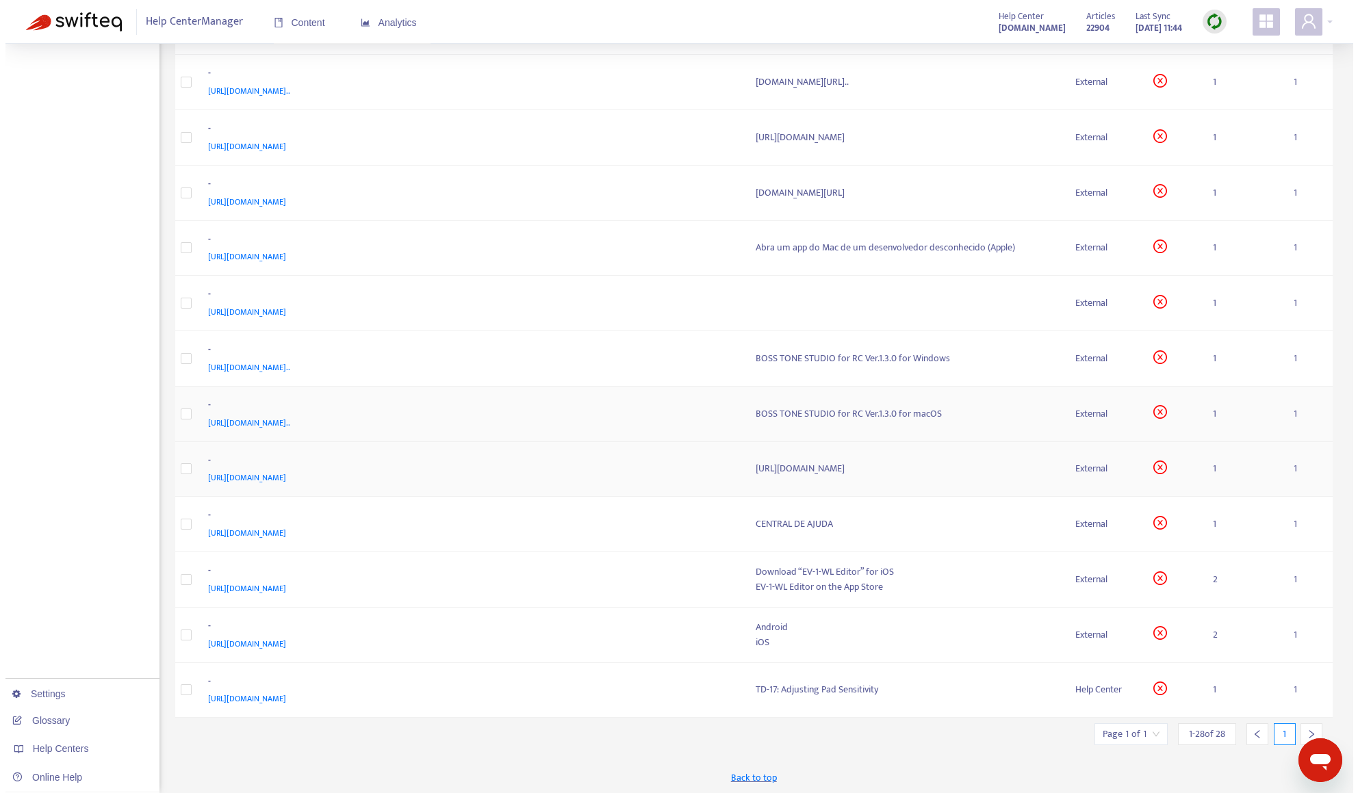
scroll to position [1009, 0]
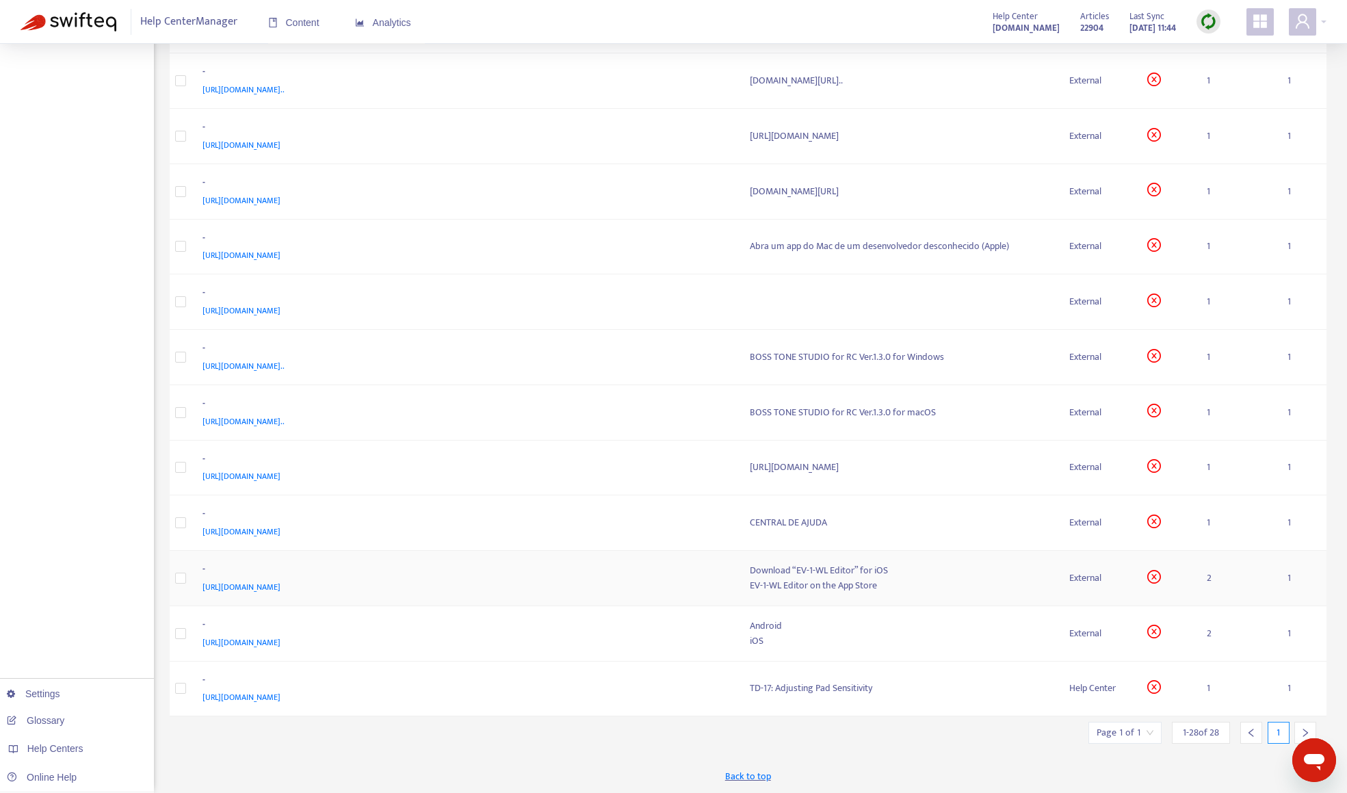
click at [563, 584] on div "[URL][DOMAIN_NAME]" at bounding box center [463, 587] width 521 height 15
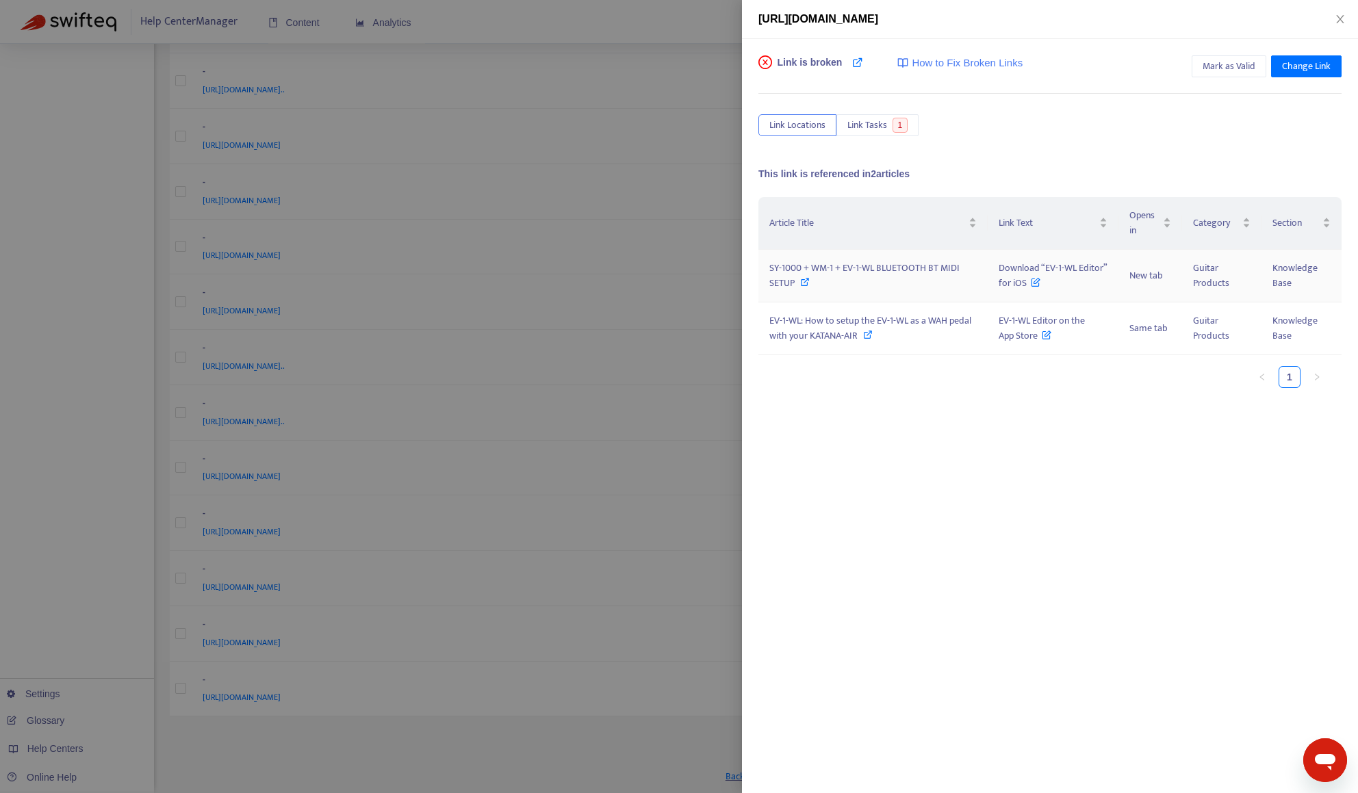
click at [894, 288] on div "SY-1000 + WM-1 + EV-1-WL BLUETOOTH BT MIDI SETUP" at bounding box center [872, 276] width 207 height 30
click at [848, 331] on span "EV-1-WL: How to setup the EV-1-WL as a WAH pedal with your KATANA-AIR" at bounding box center [870, 328] width 202 height 31
